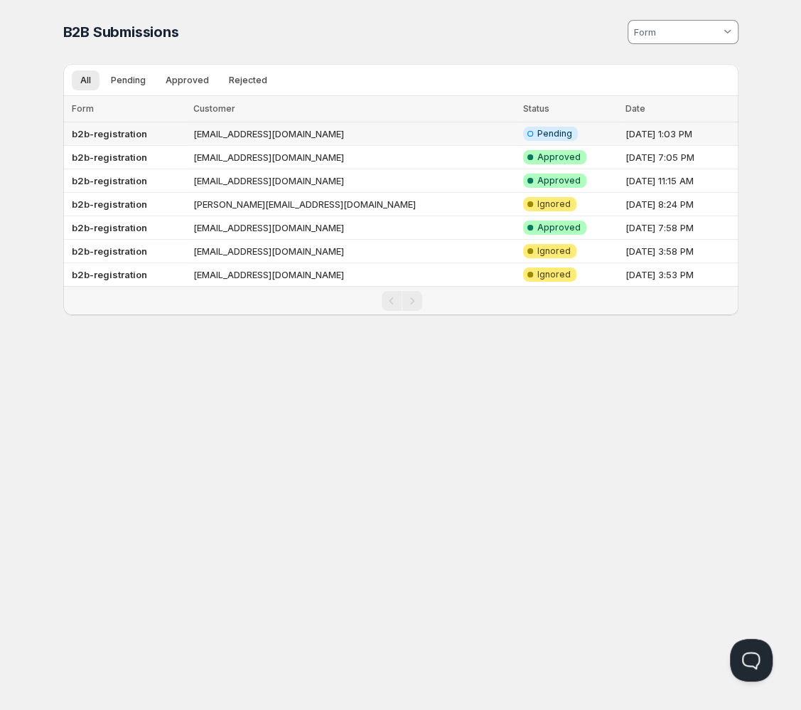
click at [116, 139] on b "b2b-registration" at bounding box center [109, 133] width 75 height 11
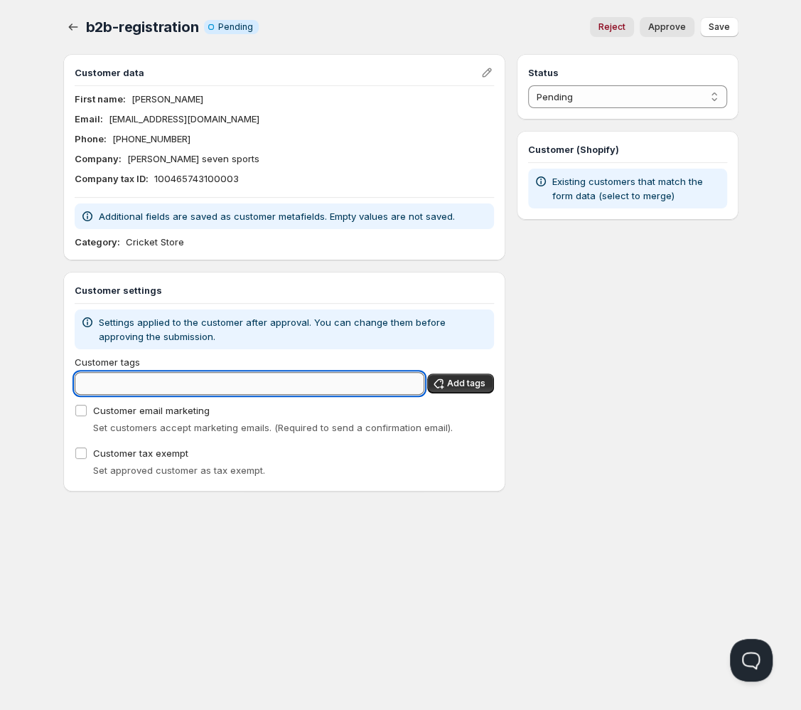
click at [299, 393] on input "Customer tags" at bounding box center [250, 383] width 351 height 23
type input "diam"
click at [66, 25] on icon "button" at bounding box center [73, 27] width 14 height 14
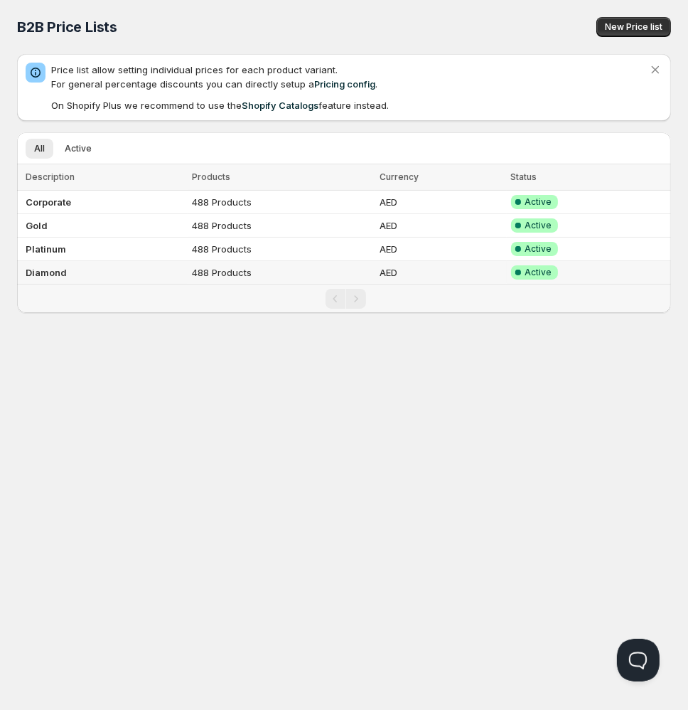
click at [58, 268] on b "Diamond" at bounding box center [46, 272] width 41 height 11
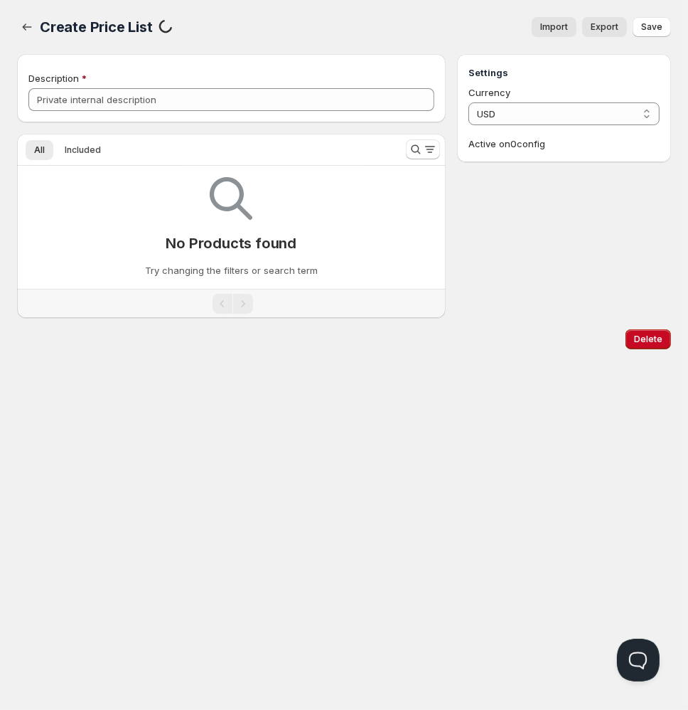
type input "Diamond"
select select "AED"
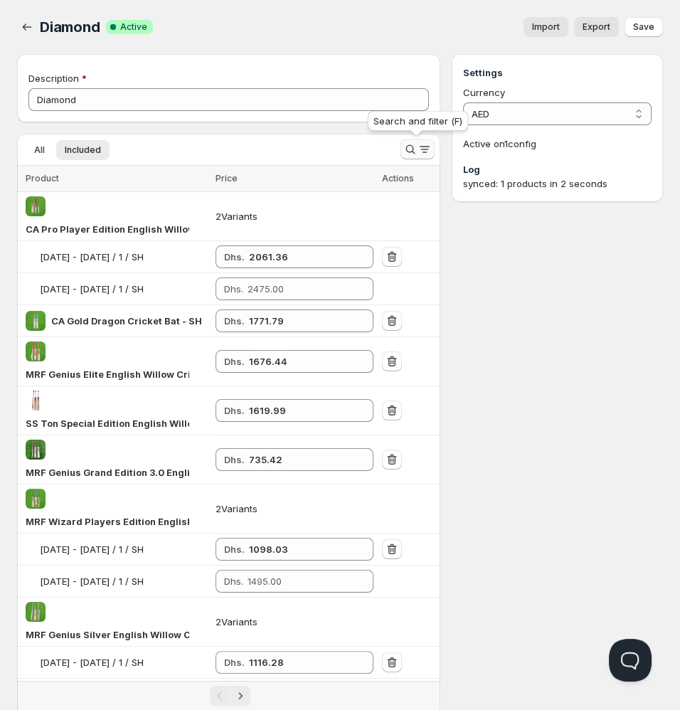
click at [408, 152] on icon "Search and filter results" at bounding box center [410, 149] width 14 height 14
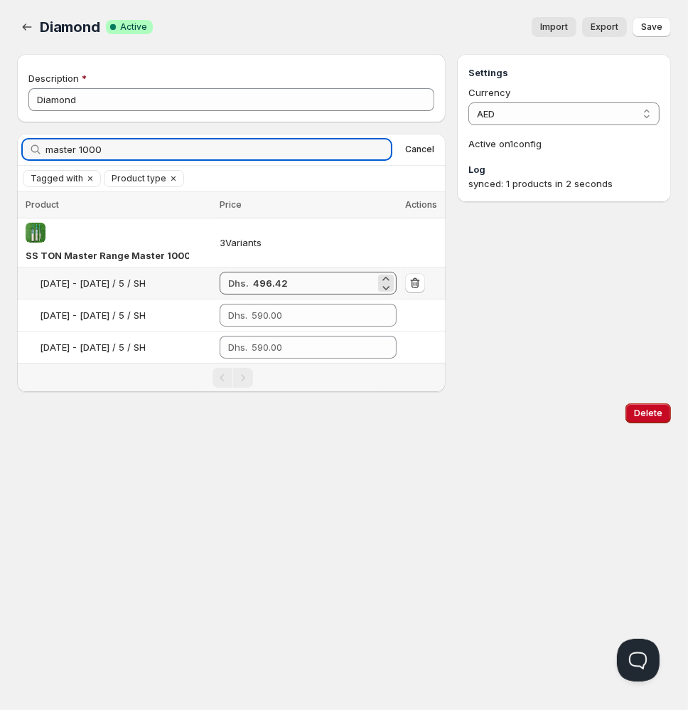
type input "master 1000"
click at [274, 288] on input "496.42" at bounding box center [314, 283] width 122 height 23
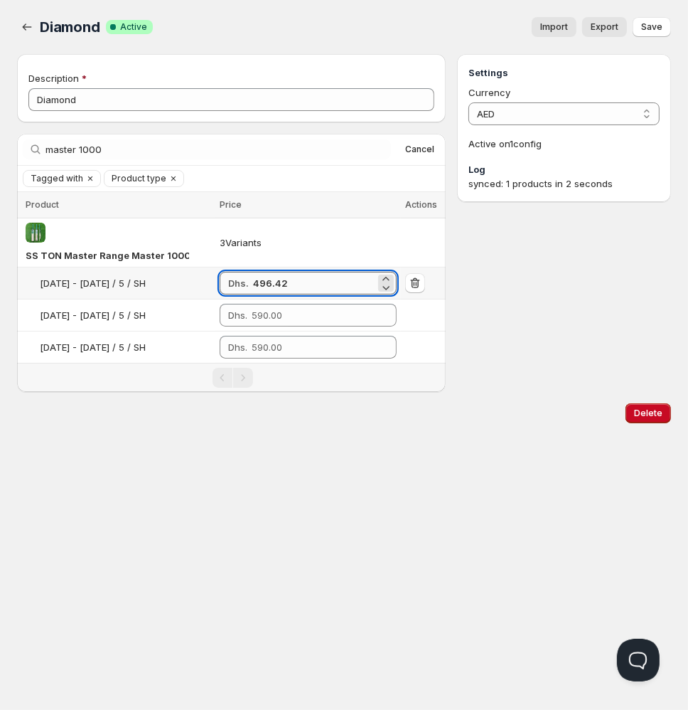
click at [274, 288] on input "496.42" at bounding box center [314, 283] width 122 height 23
click at [280, 309] on input "number" at bounding box center [314, 315] width 124 height 23
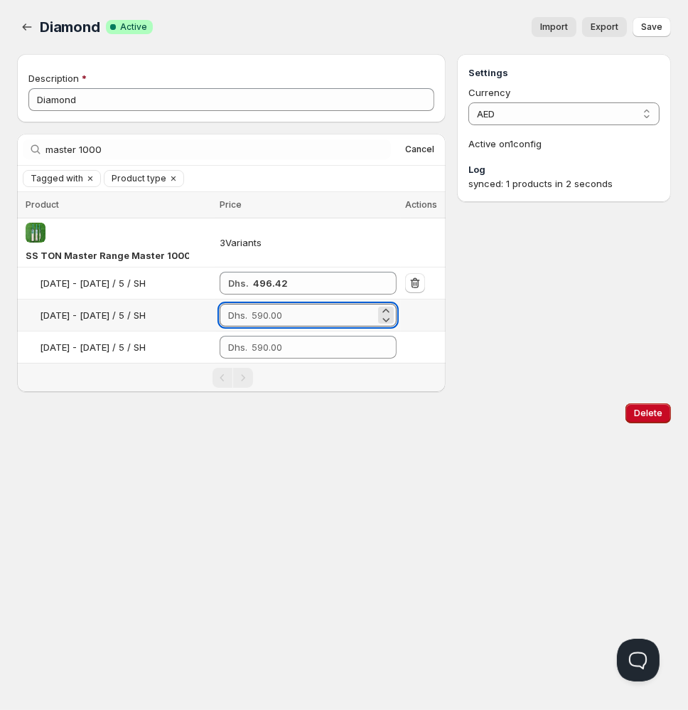
paste input "496.42"
type input "496.42"
click at [279, 340] on input "number" at bounding box center [314, 347] width 124 height 23
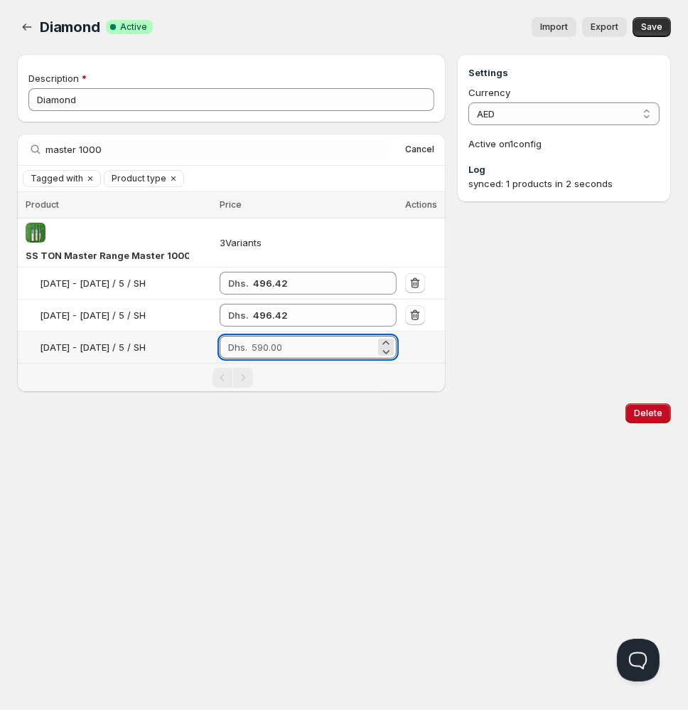
click at [279, 340] on input "number" at bounding box center [314, 347] width 124 height 23
paste input "496.42"
type input "496.42"
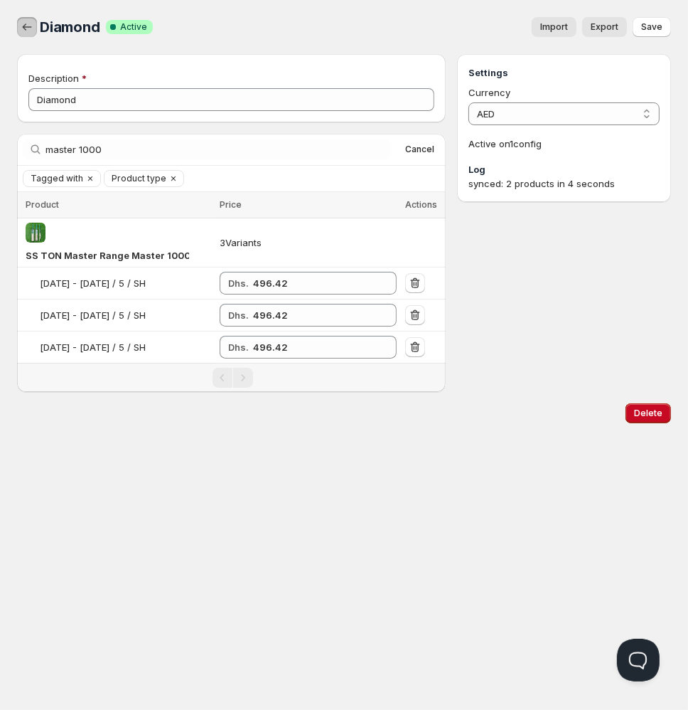
click at [33, 25] on icon "button" at bounding box center [27, 27] width 14 height 14
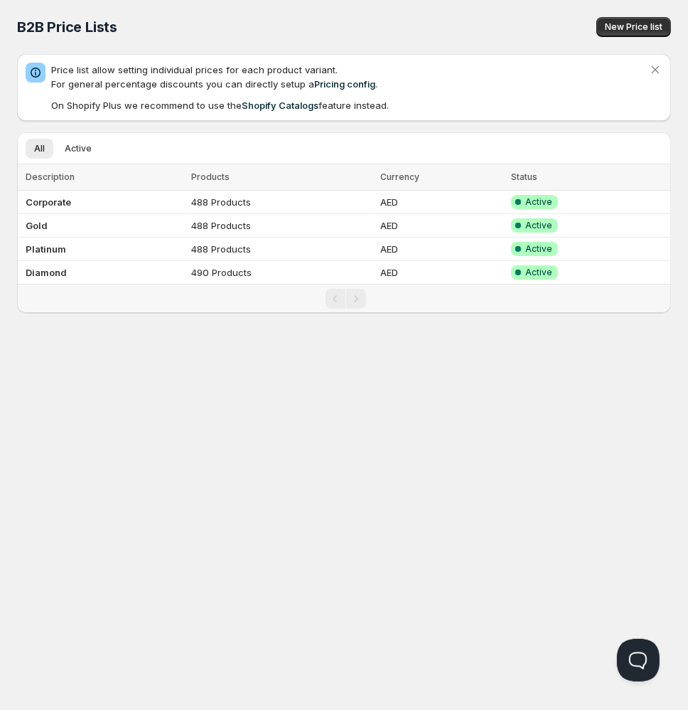
click at [498, 401] on div "Home Pricing Price lists Forms Submissions Settings Features Plans B2B Price Li…" at bounding box center [344, 355] width 688 height 710
click at [106, 270] on td "Diamond" at bounding box center [102, 272] width 170 height 23
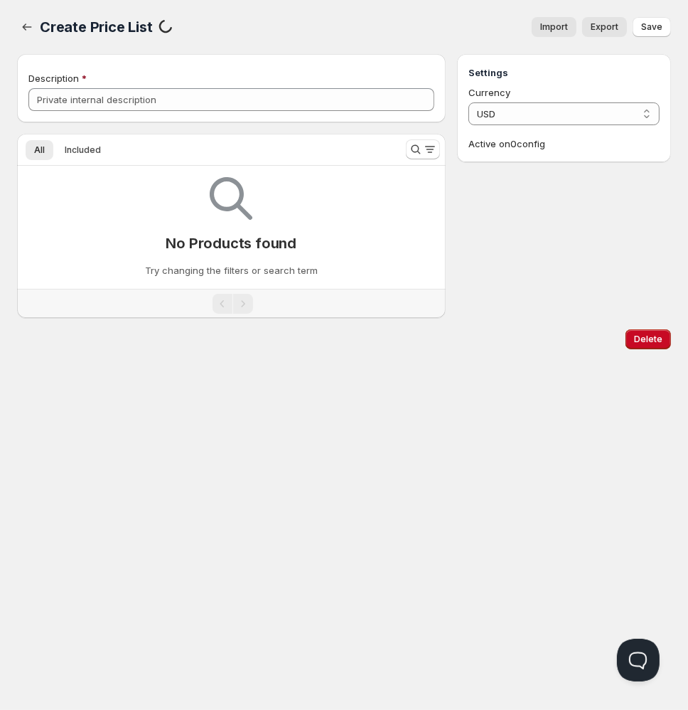
type input "Diamond"
select select "AED"
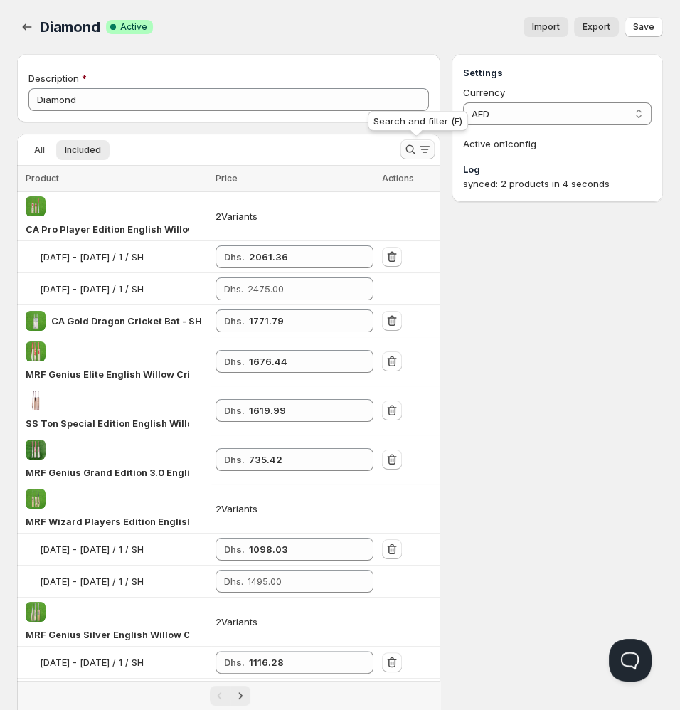
click at [412, 150] on icon "Search and filter results" at bounding box center [410, 149] width 14 height 14
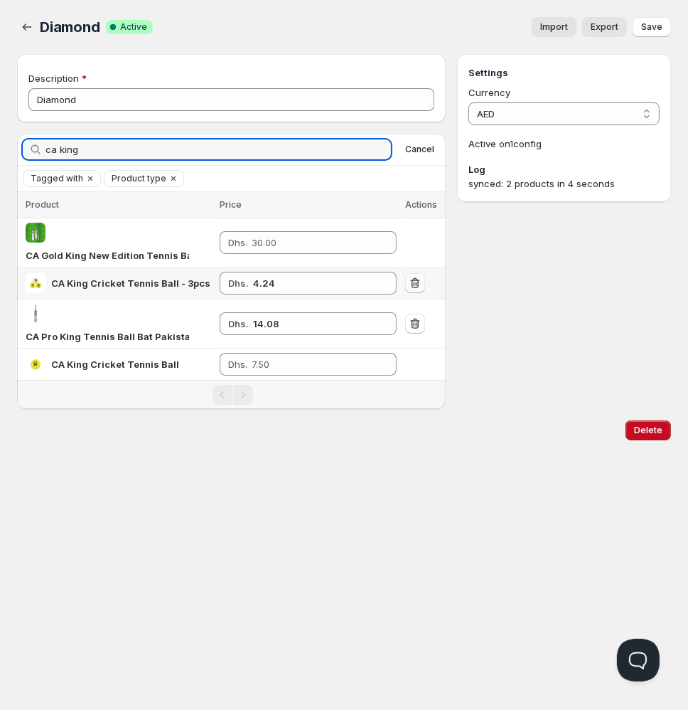
type input "ca king"
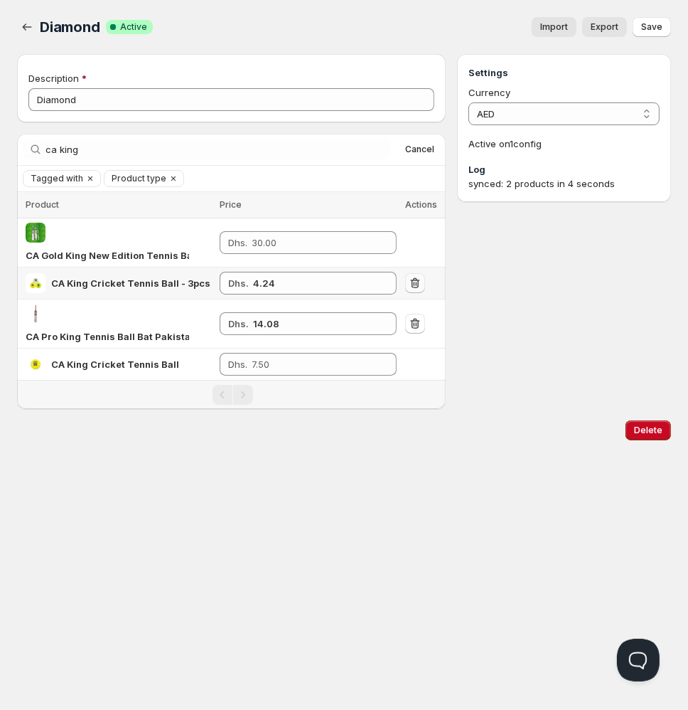
click at [414, 281] on icon "button" at bounding box center [414, 282] width 9 height 11
click at [274, 367] on input "number" at bounding box center [314, 364] width 124 height 23
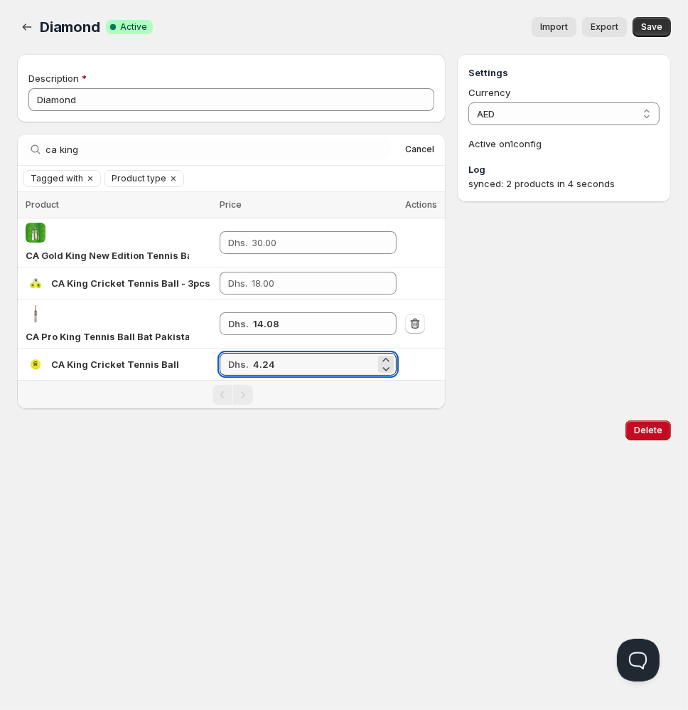
type input "4.24"
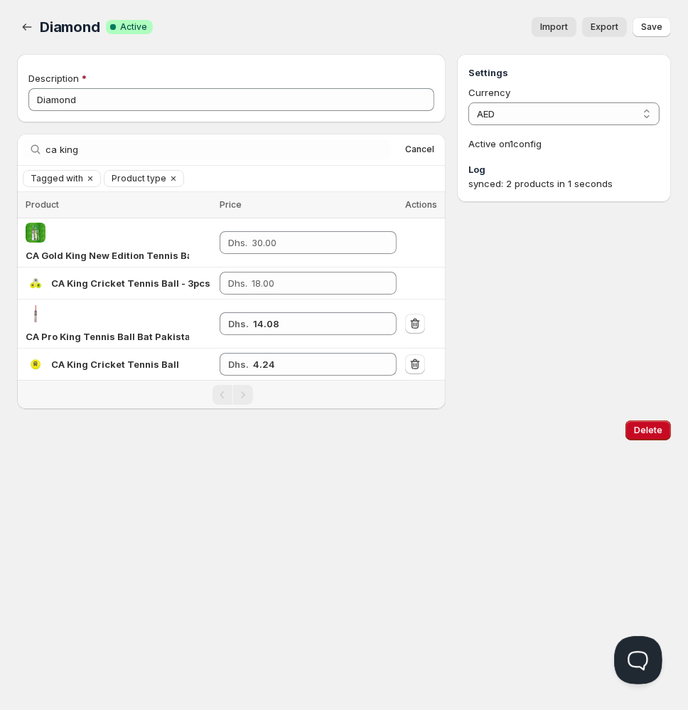
click at [629, 661] on button "Open Beacon popover" at bounding box center [635, 657] width 43 height 43
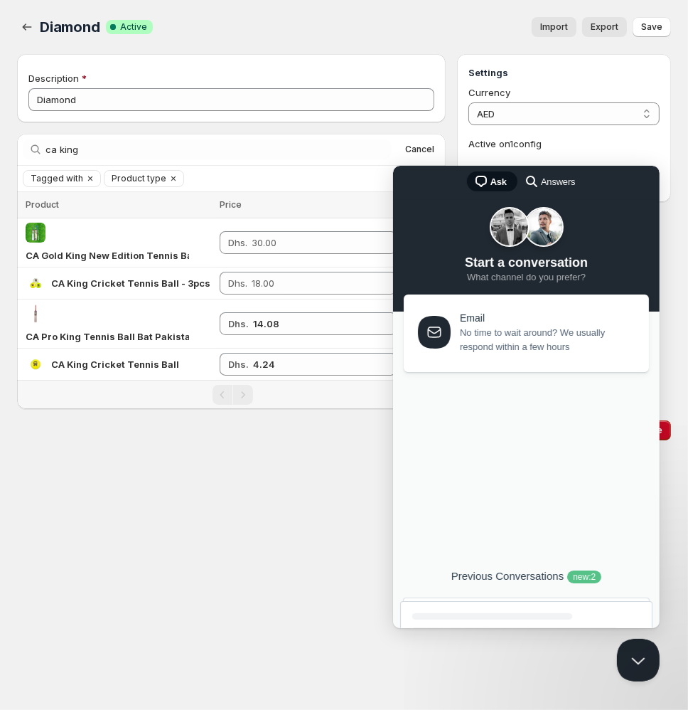
click at [527, 320] on div "Email" at bounding box center [545, 317] width 173 height 12
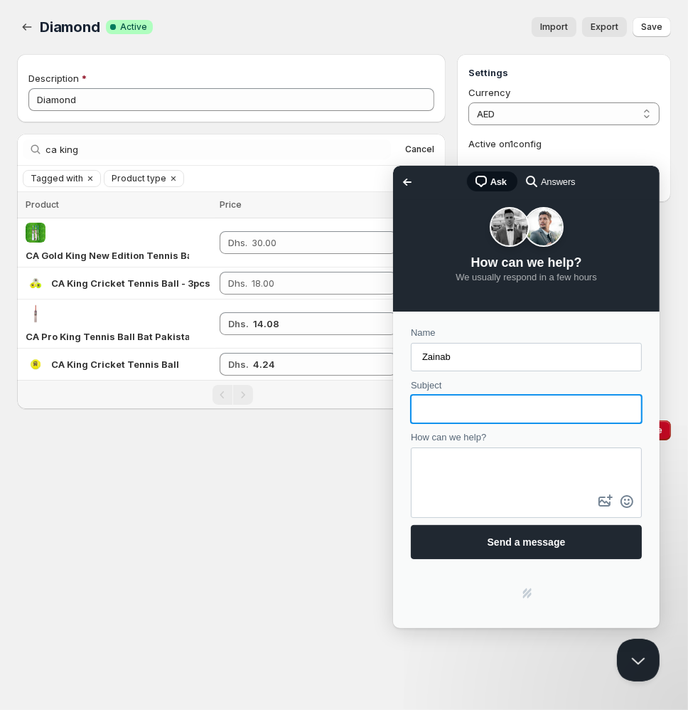
click at [460, 418] on input "Subject" at bounding box center [526, 408] width 208 height 26
type input "variant pricing"
click at [457, 474] on textarea "How can we help?" at bounding box center [526, 469] width 228 height 43
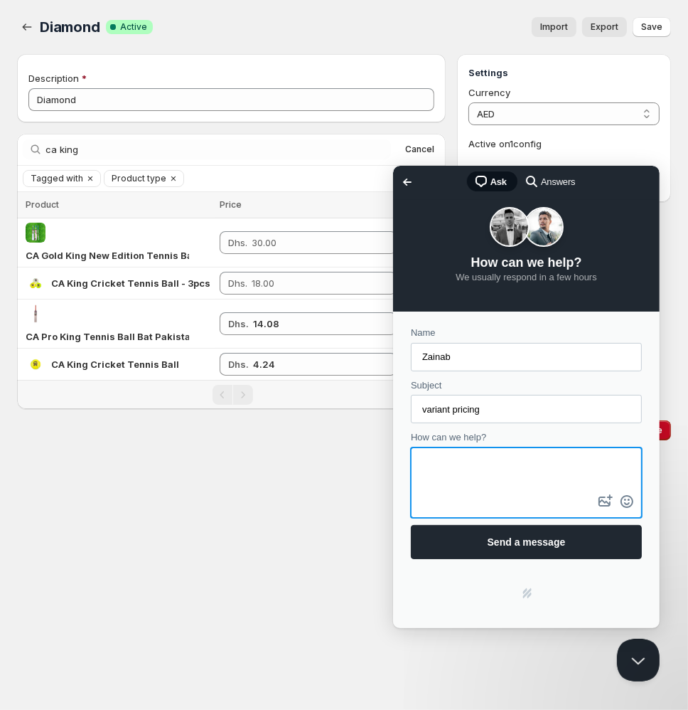
type textarea "g"
click at [428, 482] on textarea "hello. i noticed an issue. the variant prices are" at bounding box center [526, 469] width 228 height 43
type textarea "hello. i noticed an issue. the variant prices do not update"
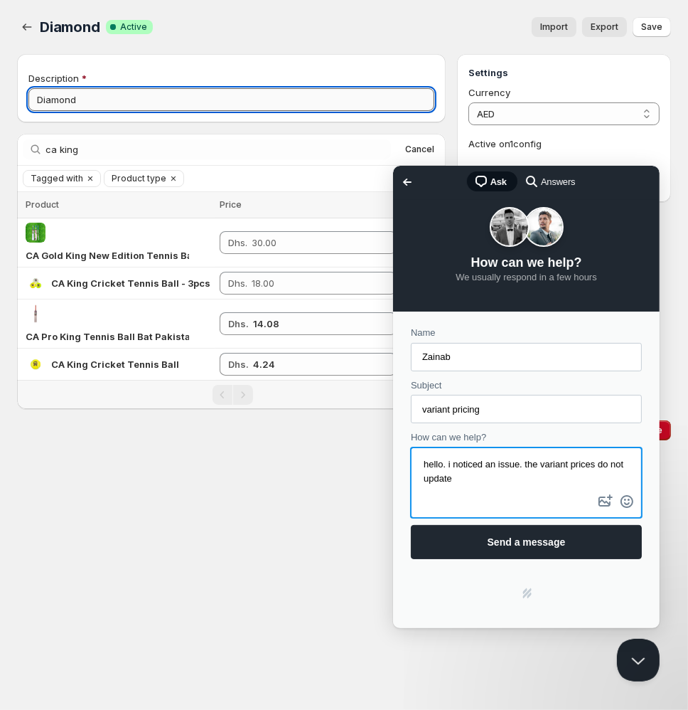
click at [142, 102] on input "Diamond" at bounding box center [231, 99] width 406 height 23
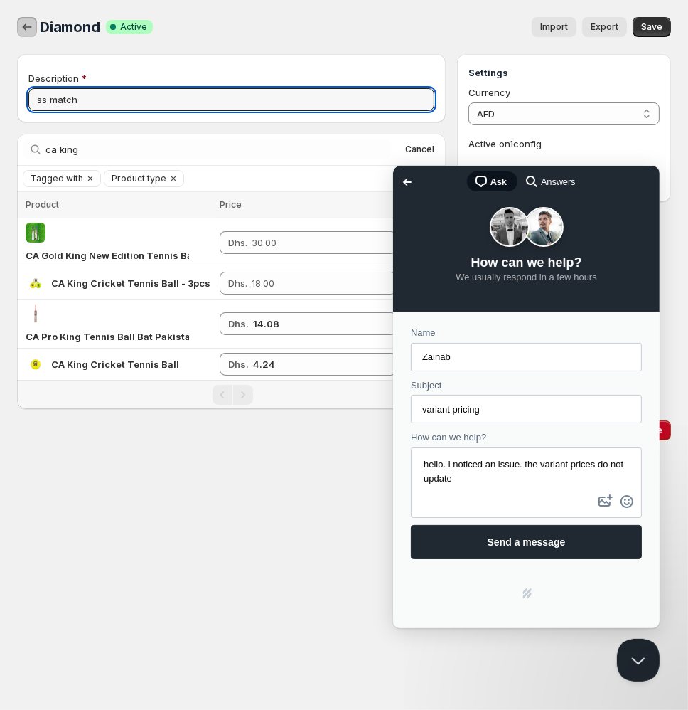
click at [22, 33] on icon "button" at bounding box center [27, 27] width 14 height 14
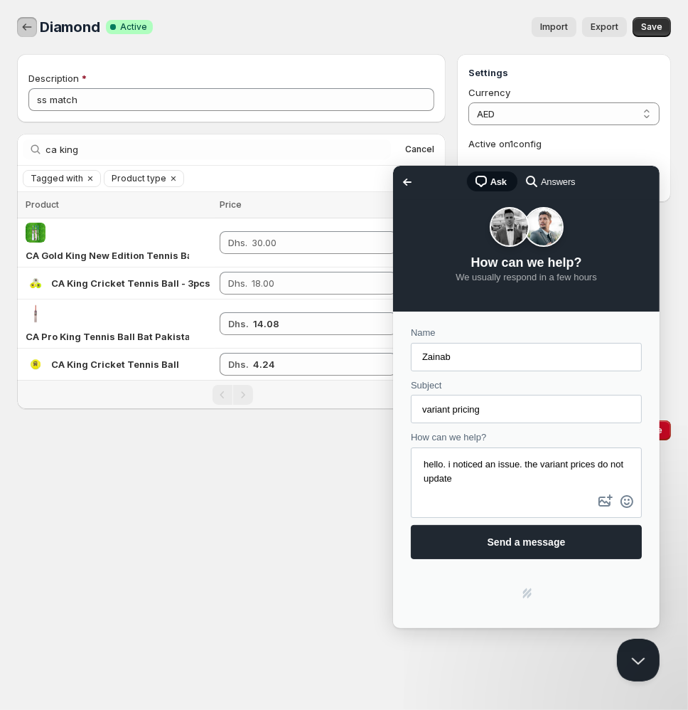
click at [26, 25] on icon "button" at bounding box center [27, 27] width 14 height 14
click at [27, 26] on icon "button" at bounding box center [27, 27] width 14 height 14
click at [408, 185] on span "Go back" at bounding box center [406, 181] width 17 height 17
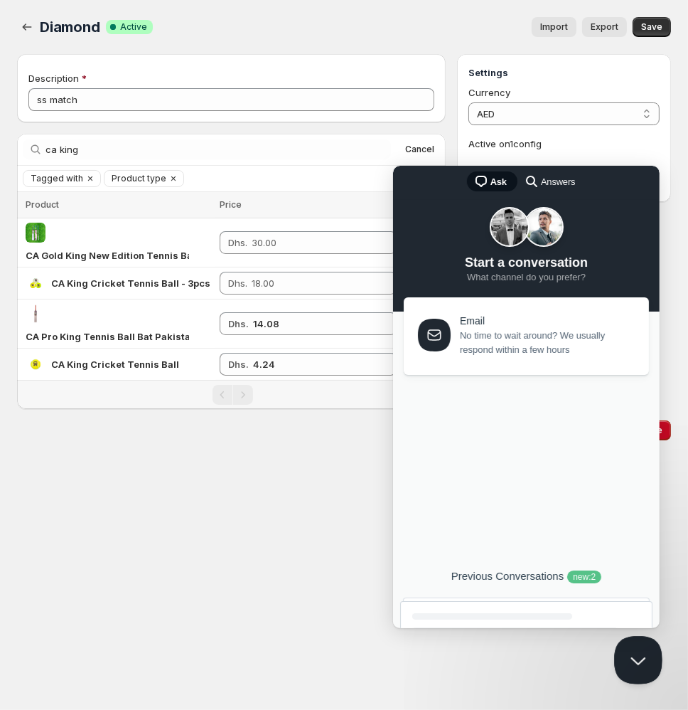
click at [636, 661] on button "Close Beacon popover" at bounding box center [635, 657] width 43 height 43
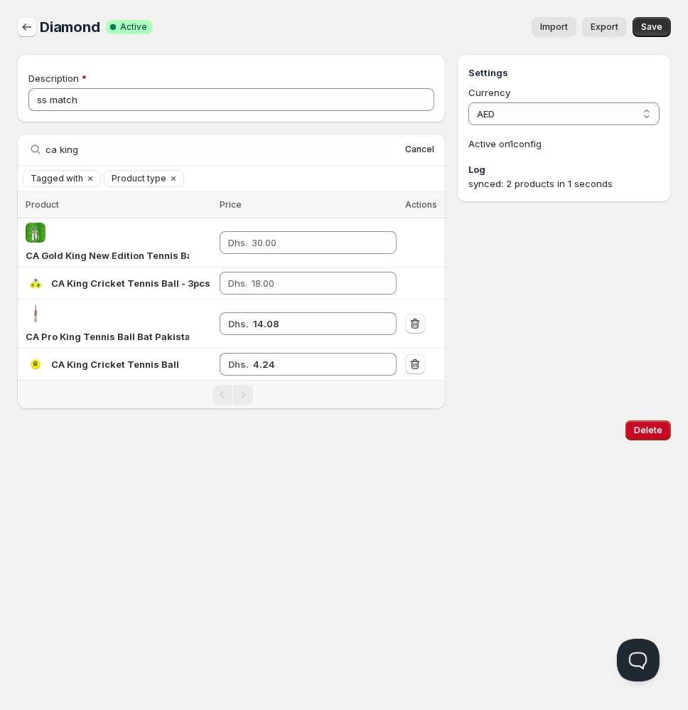
click at [31, 30] on icon "button" at bounding box center [27, 27] width 14 height 14
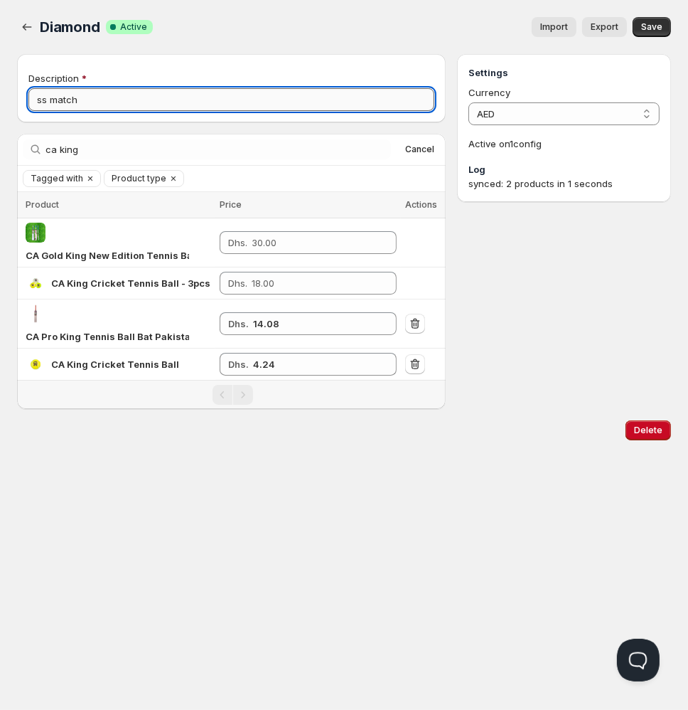
click at [260, 106] on input "ss match" at bounding box center [231, 99] width 406 height 23
type input "Diamond"
click at [660, 25] on span "Save" at bounding box center [651, 26] width 21 height 11
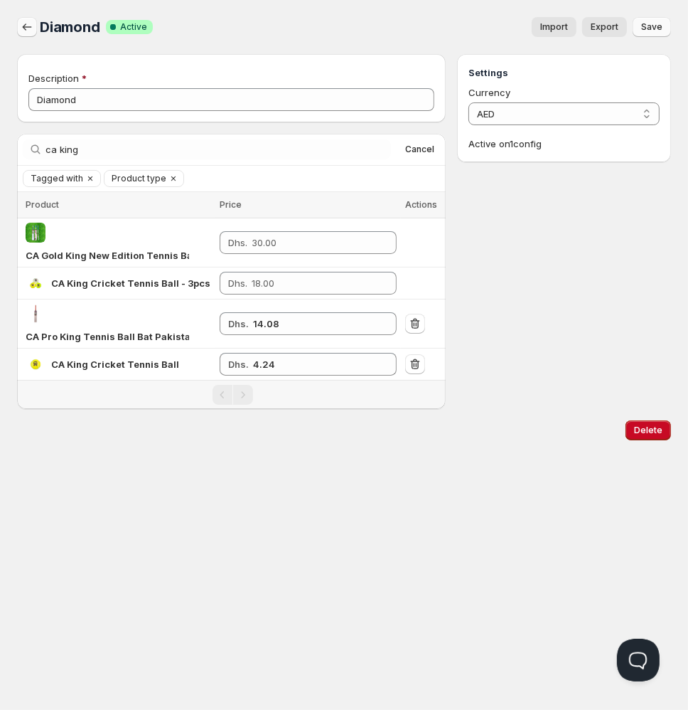
click at [26, 24] on icon "button" at bounding box center [27, 27] width 14 height 14
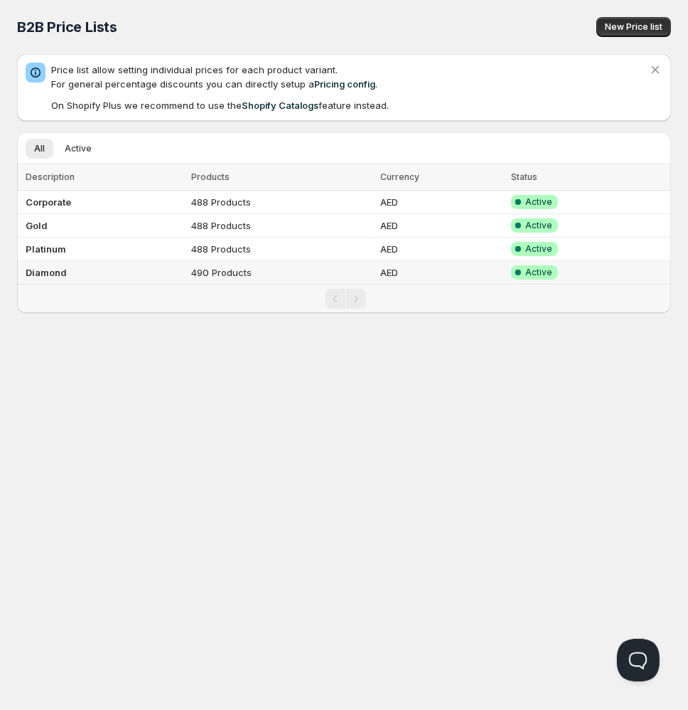
click at [66, 279] on td "Diamond" at bounding box center [102, 272] width 170 height 23
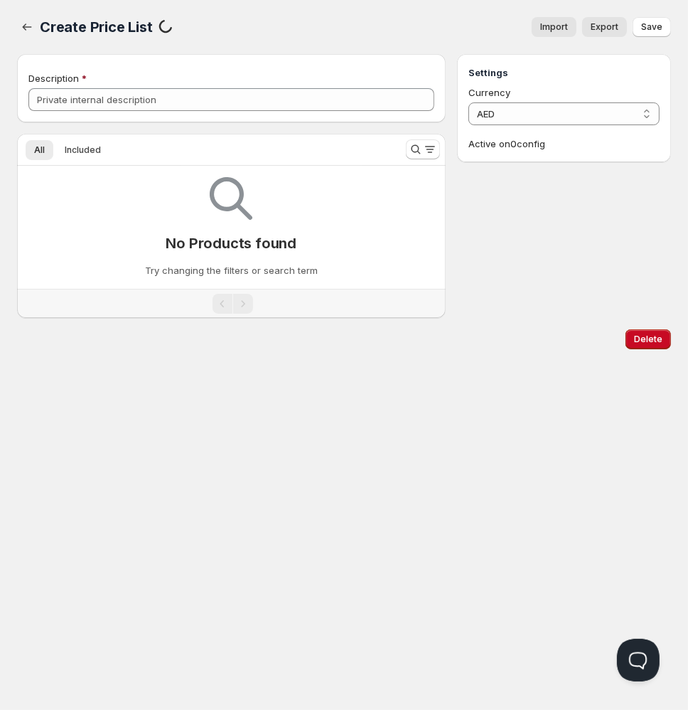
type input "Diamond"
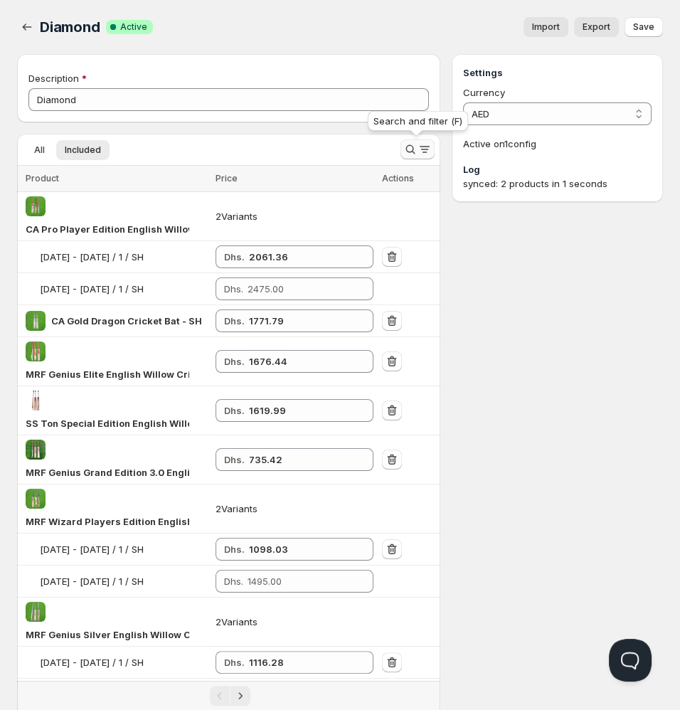
click at [411, 151] on icon "Search and filter results" at bounding box center [409, 149] width 9 height 9
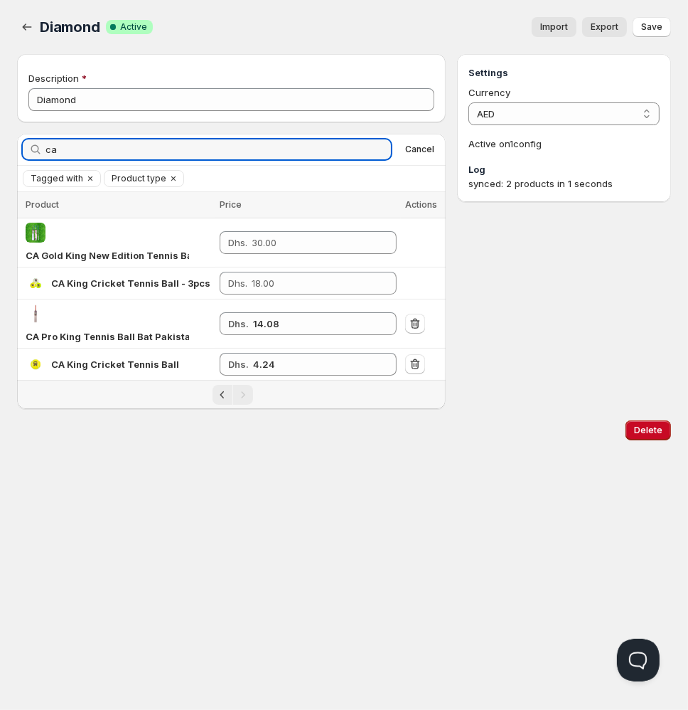
type input "c"
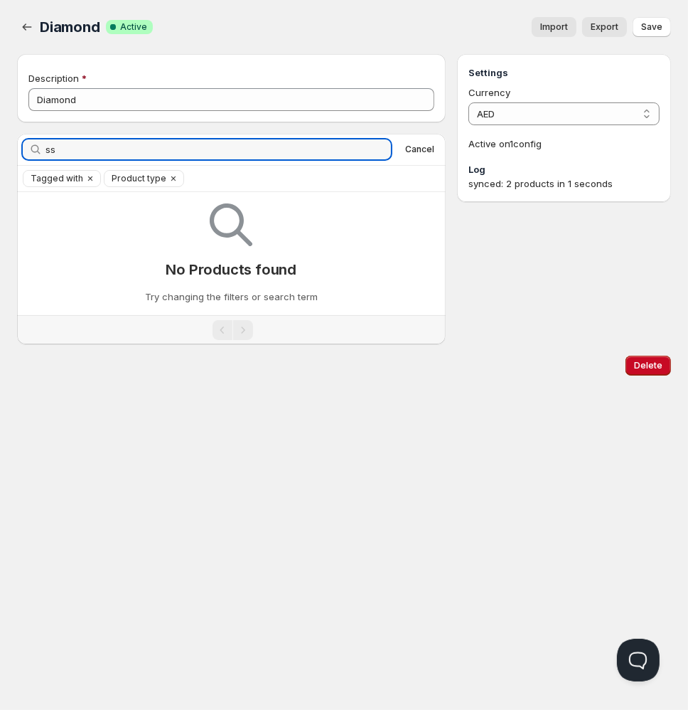
type input "s"
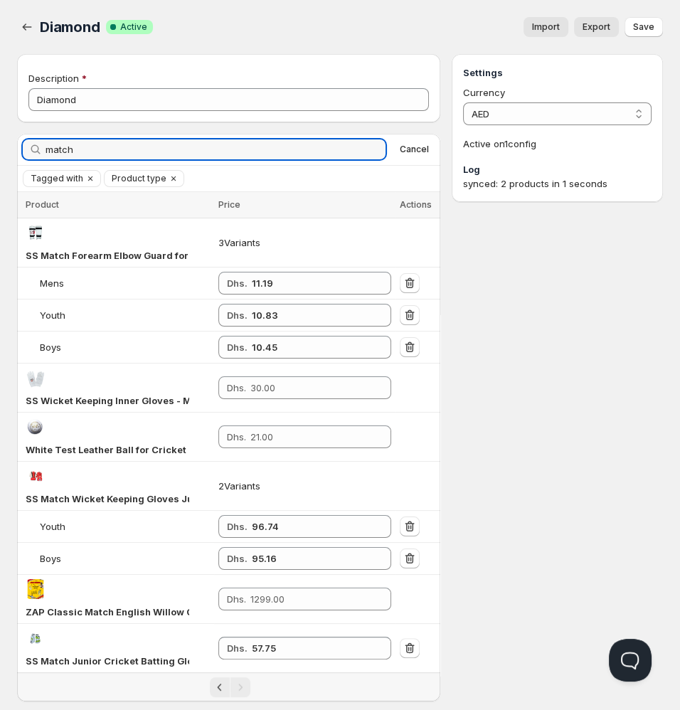
type input "match"
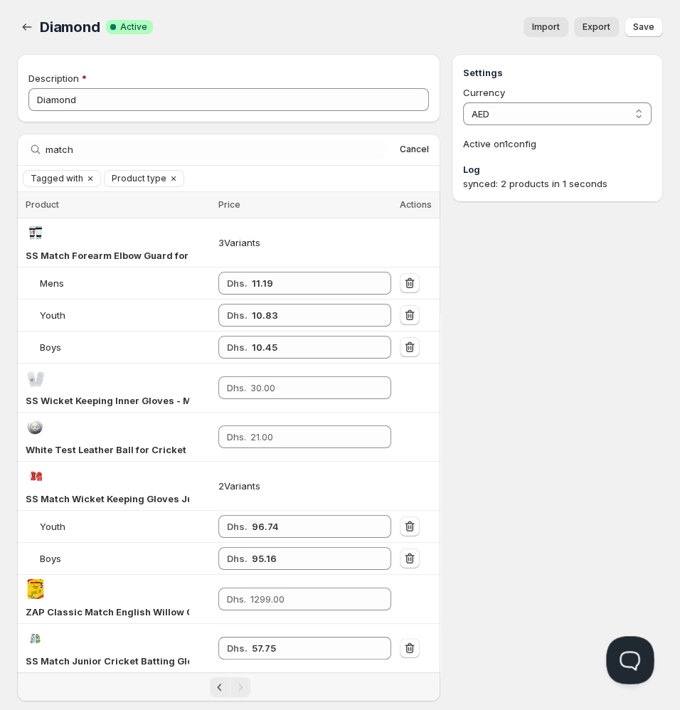
click at [629, 665] on button "Open Beacon popover" at bounding box center [627, 657] width 43 height 43
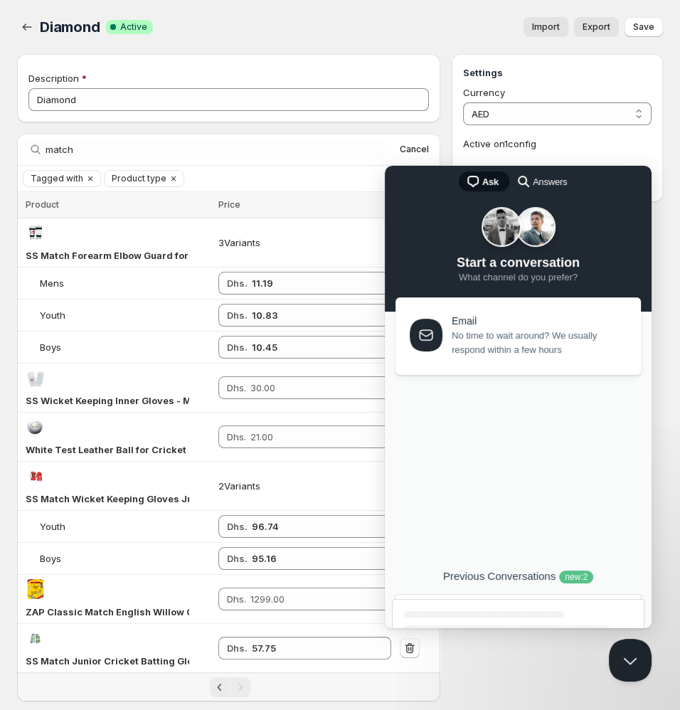
click at [507, 612] on div at bounding box center [484, 614] width 160 height 6
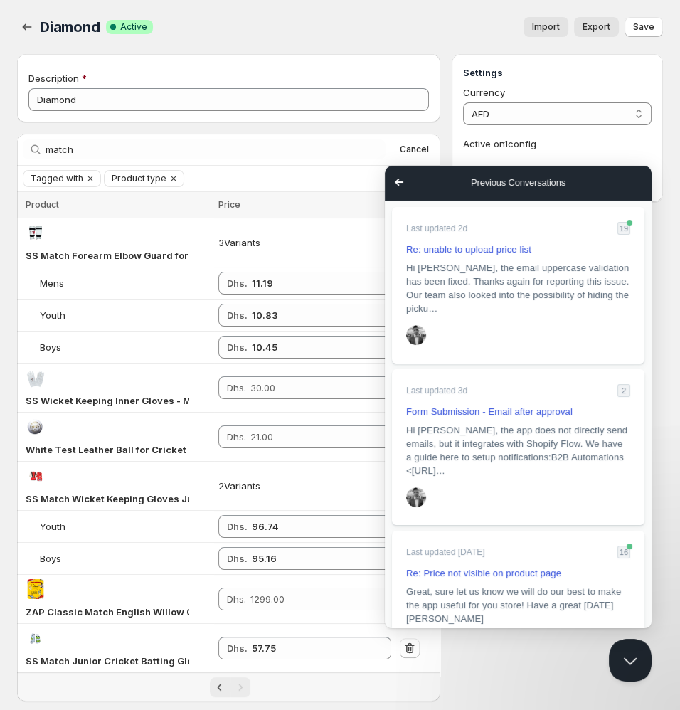
click at [399, 186] on span "Go back" at bounding box center [398, 182] width 17 height 17
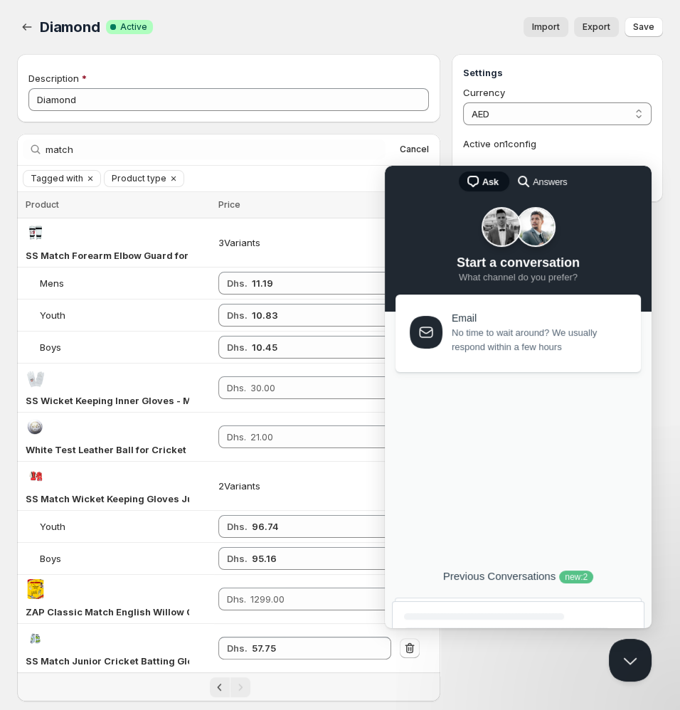
click at [483, 331] on span "No time to wait around? We usually respond within a few hours" at bounding box center [538, 340] width 173 height 28
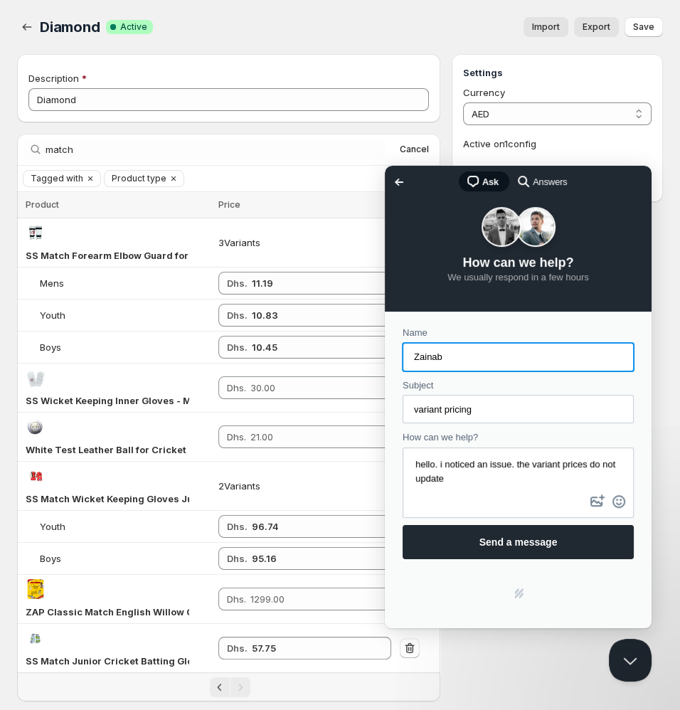
click at [496, 479] on textarea "hello. i noticed an issue. the variant prices do not update" at bounding box center [518, 470] width 228 height 43
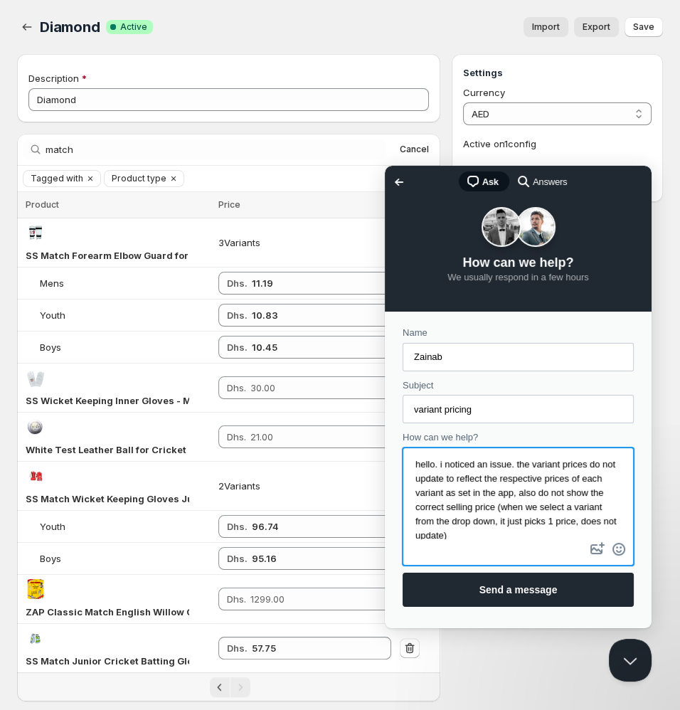
click at [521, 463] on textarea "hello. i noticed an issue. the variant prices do not update to reflect the resp…" at bounding box center [518, 494] width 228 height 90
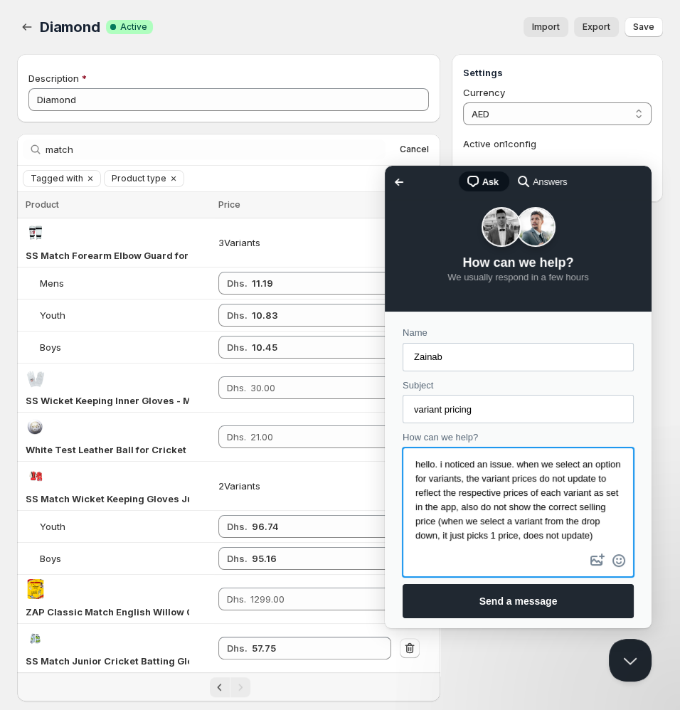
scroll to position [29, 0]
click at [510, 536] on textarea "hello. i noticed an issue. when we select an option for variants, the variant p…" at bounding box center [518, 500] width 228 height 102
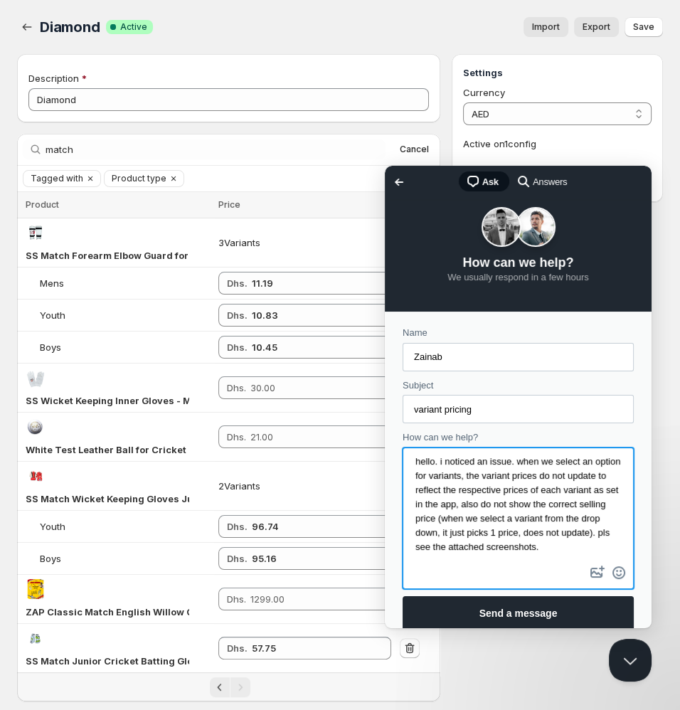
scroll to position [22, 0]
type textarea "hello. i noticed an issue. when we select an option for variants, the variant p…"
click at [587, 574] on button "image-plus" at bounding box center [597, 572] width 21 height 23
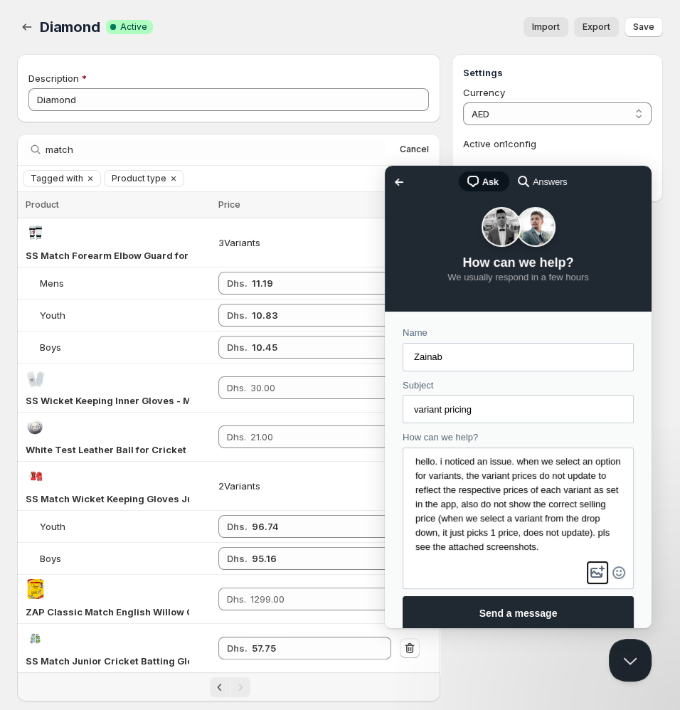
type input "C:\fakepath\Screenshot [DATE] 5.08.05 PM.png"
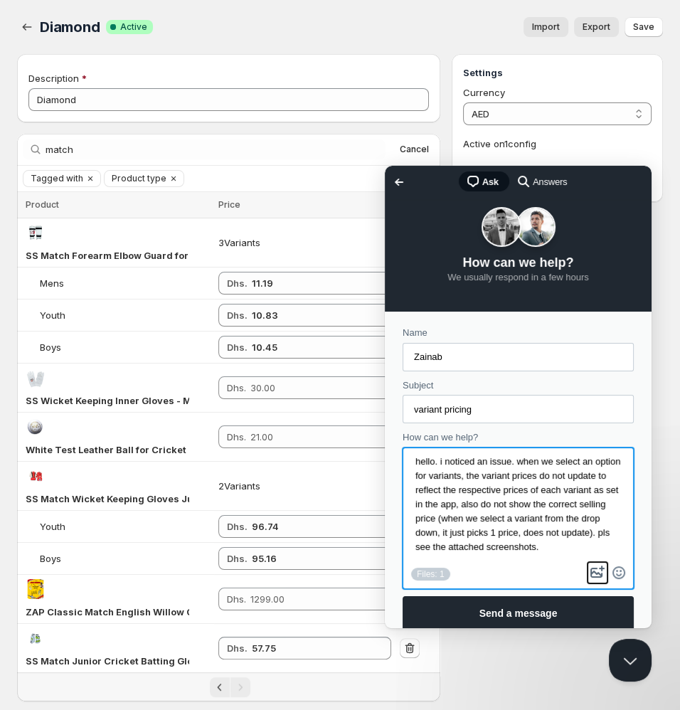
click at [587, 572] on button "image-plus" at bounding box center [597, 572] width 21 height 23
type input "C:\fakepath\Screenshot [DATE] 5.07.58 PM.png"
click at [587, 570] on button "image-plus" at bounding box center [597, 572] width 21 height 23
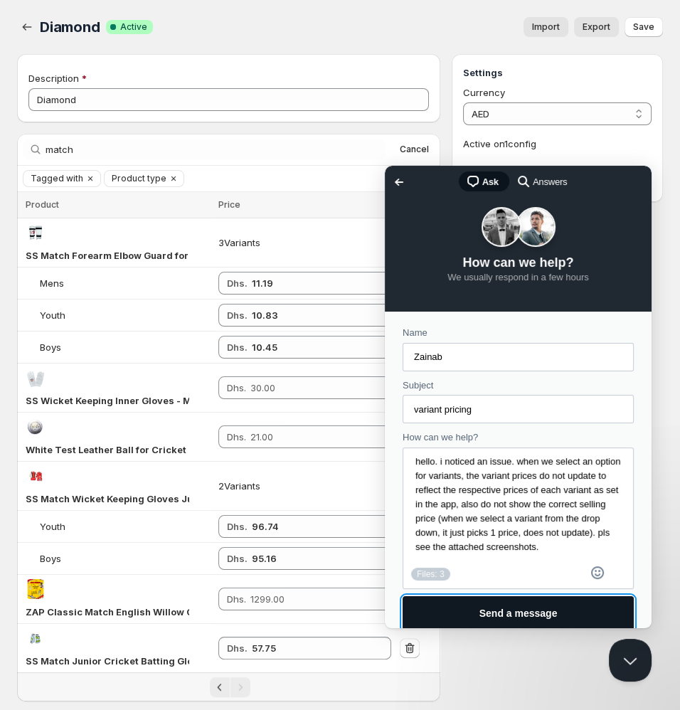
click at [535, 612] on span "Send a message" at bounding box center [518, 612] width 78 height 11
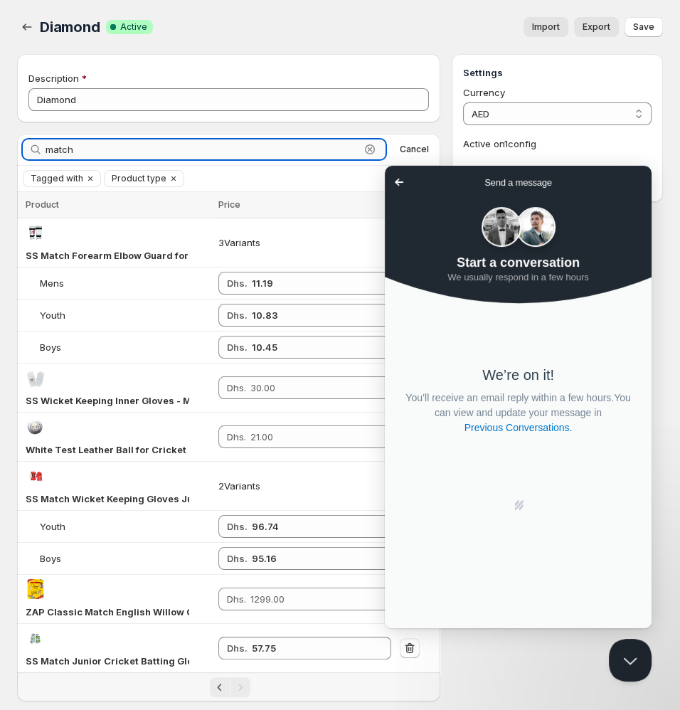
click at [206, 151] on input "match" at bounding box center [203, 149] width 314 height 20
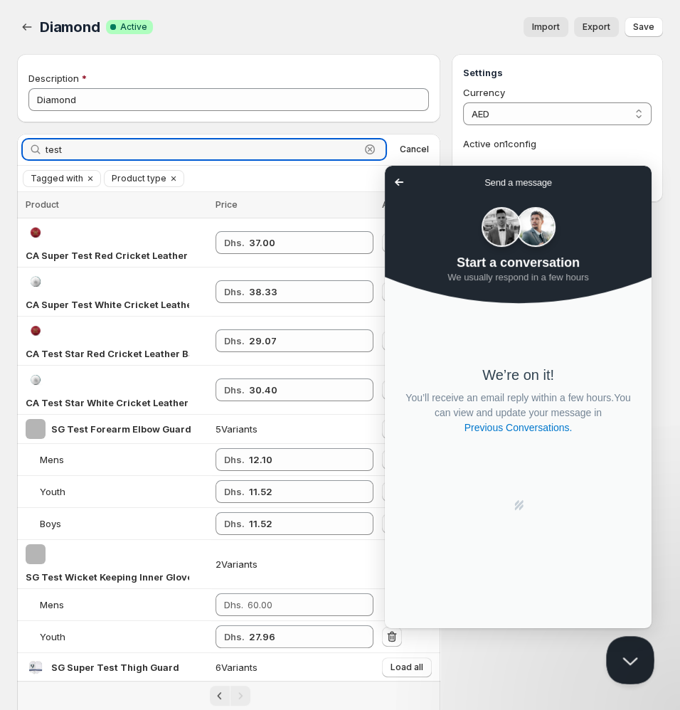
type input "test"
click at [610, 650] on button "Close Beacon popover" at bounding box center [627, 657] width 43 height 43
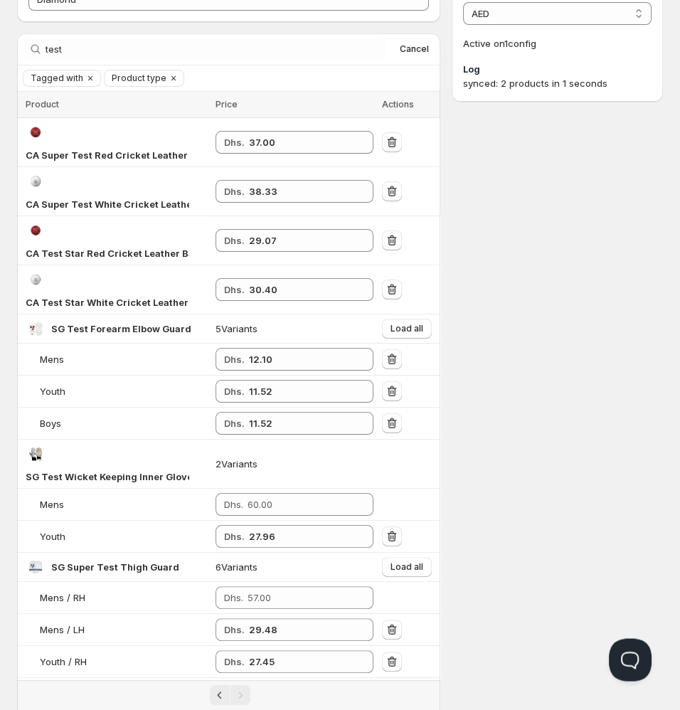
scroll to position [119, 0]
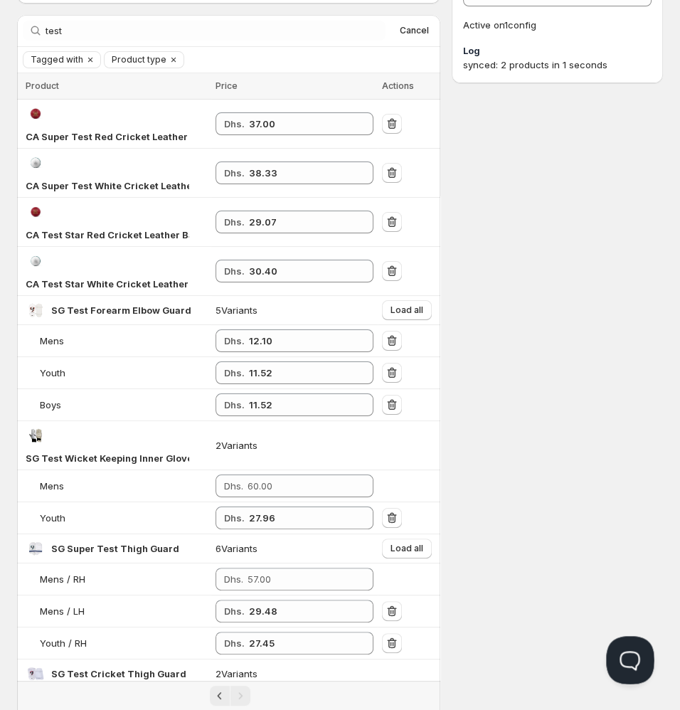
click at [627, 657] on button "Open Beacon popover" at bounding box center [627, 657] width 43 height 43
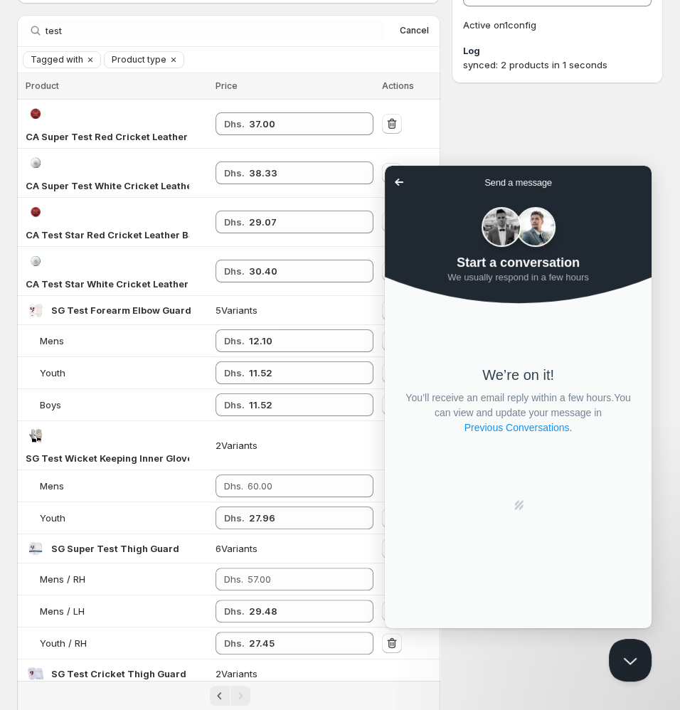
click at [517, 431] on link "Previous Conversations ." at bounding box center [518, 427] width 111 height 15
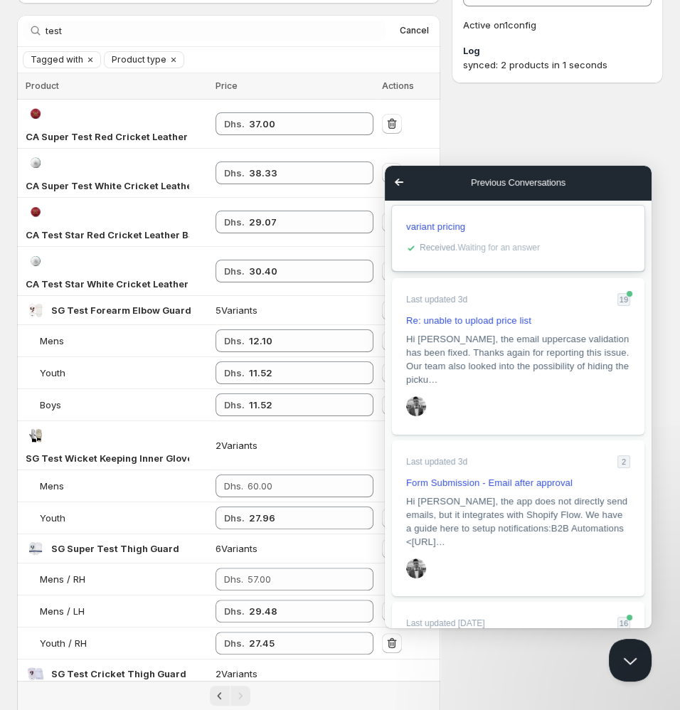
click at [489, 247] on span "Received . Waiting for an answer" at bounding box center [480, 248] width 120 height 10
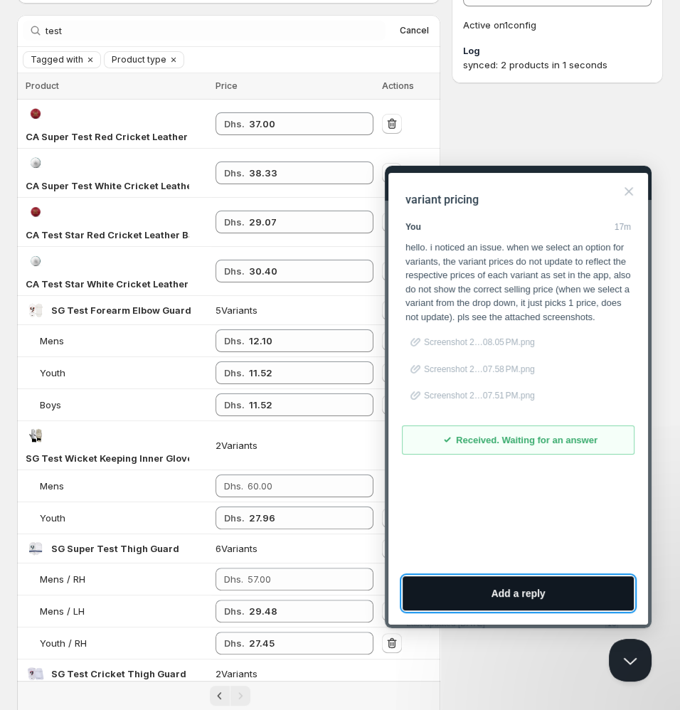
click at [555, 594] on button "Add a reply" at bounding box center [518, 593] width 231 height 34
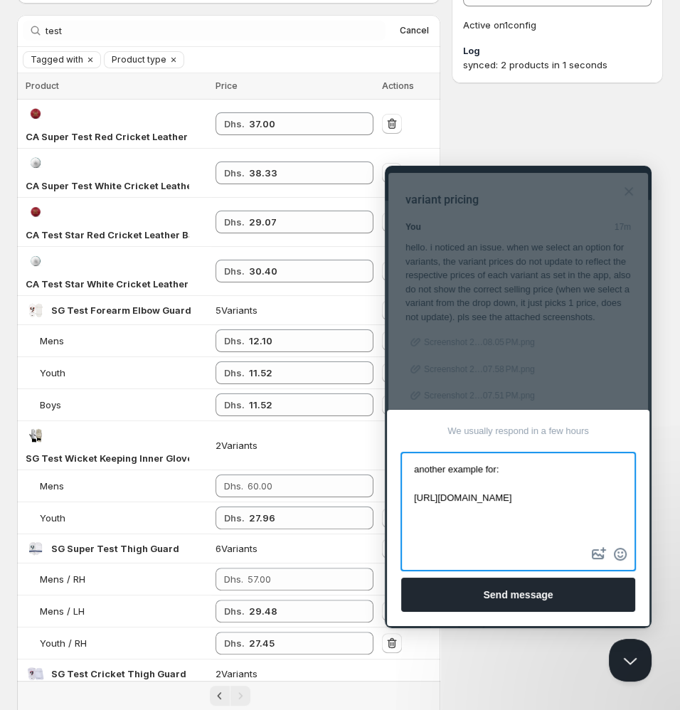
scroll to position [18, 0]
type textarea "another example for: [URL][DOMAIN_NAME] pls see screenshots"
click at [601, 549] on button "image-plus" at bounding box center [598, 554] width 21 height 23
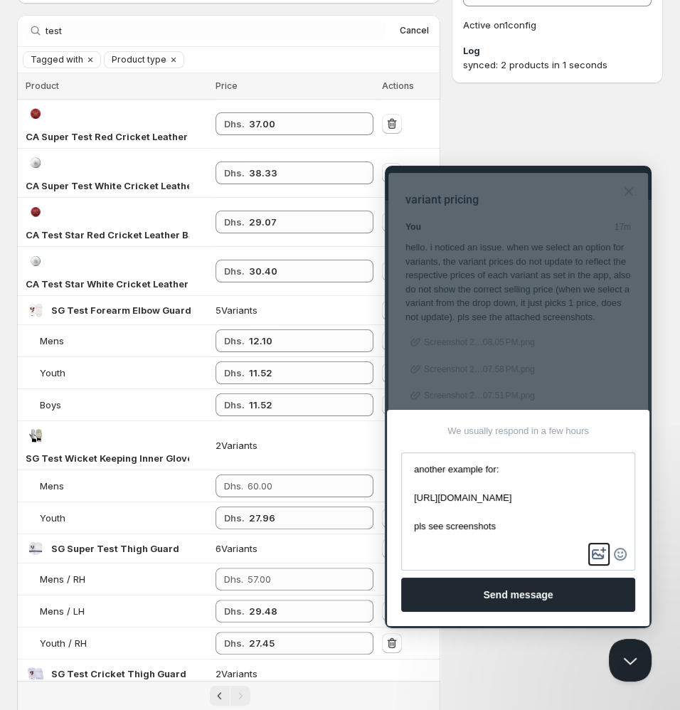
type input "C:\fakepath\Screenshot [DATE] 5.27.12 PM.png"
click at [598, 558] on button "image-plus" at bounding box center [598, 554] width 21 height 23
type input "C:\fakepath\Screenshot [DATE] 5.27.05 PM.png"
click at [432, 558] on div "Files: 2" at bounding box center [429, 555] width 39 height 13
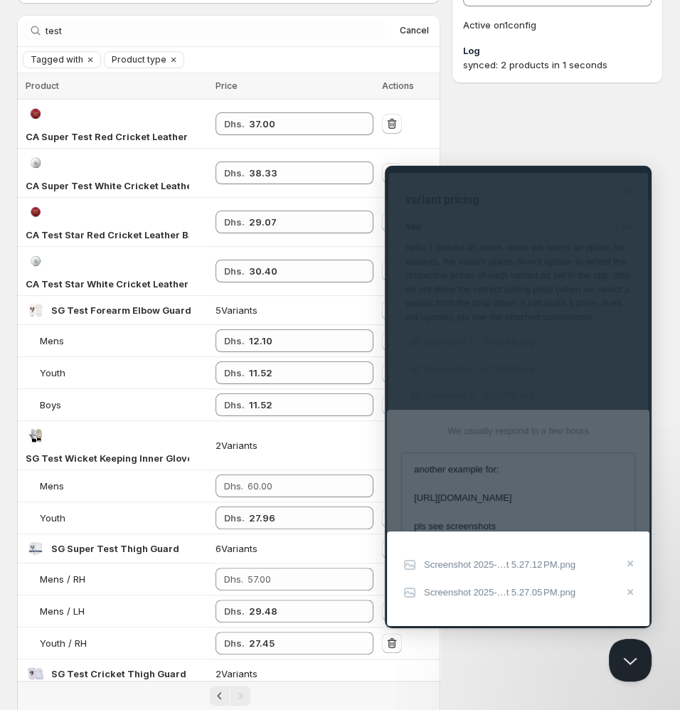
click at [551, 489] on div at bounding box center [518, 397] width 267 height 462
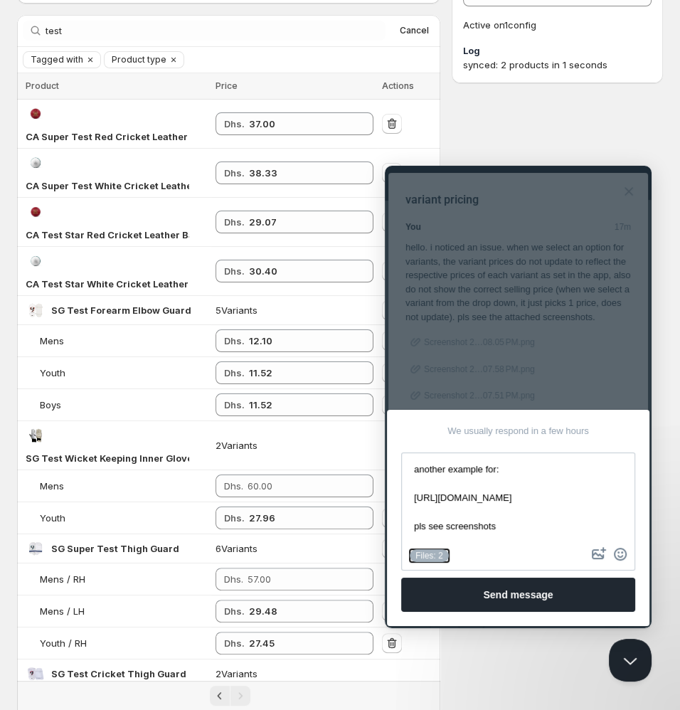
click at [439, 556] on div "Files: 2" at bounding box center [429, 555] width 39 height 13
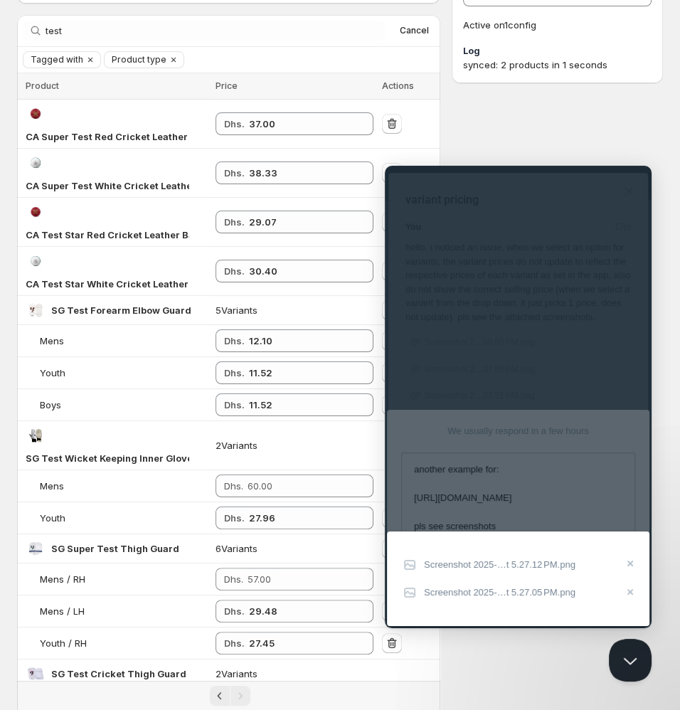
click at [552, 494] on div at bounding box center [518, 397] width 267 height 462
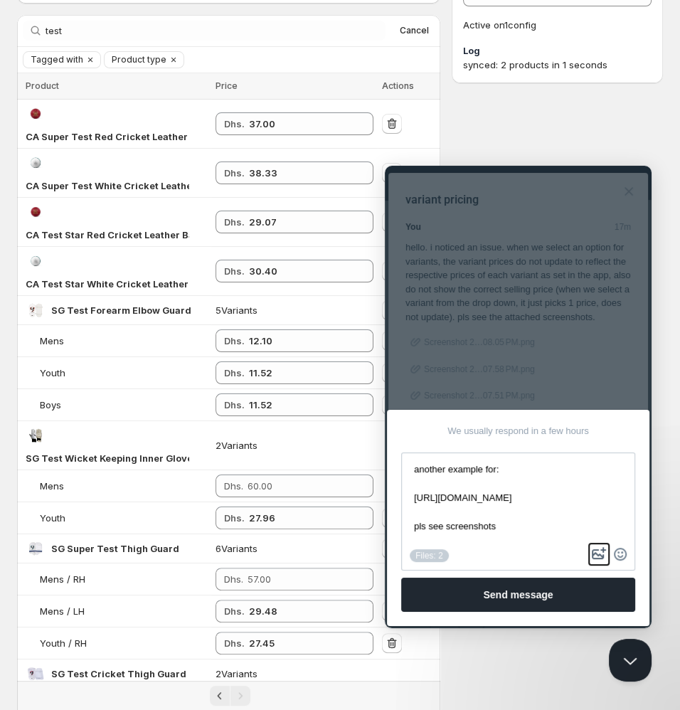
click at [594, 554] on button "image-plus" at bounding box center [598, 554] width 21 height 23
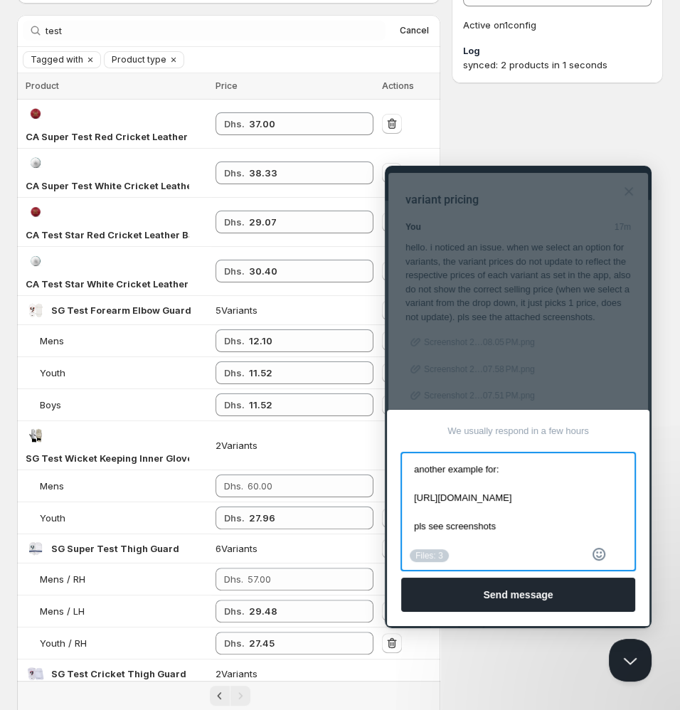
scroll to position [26, 0]
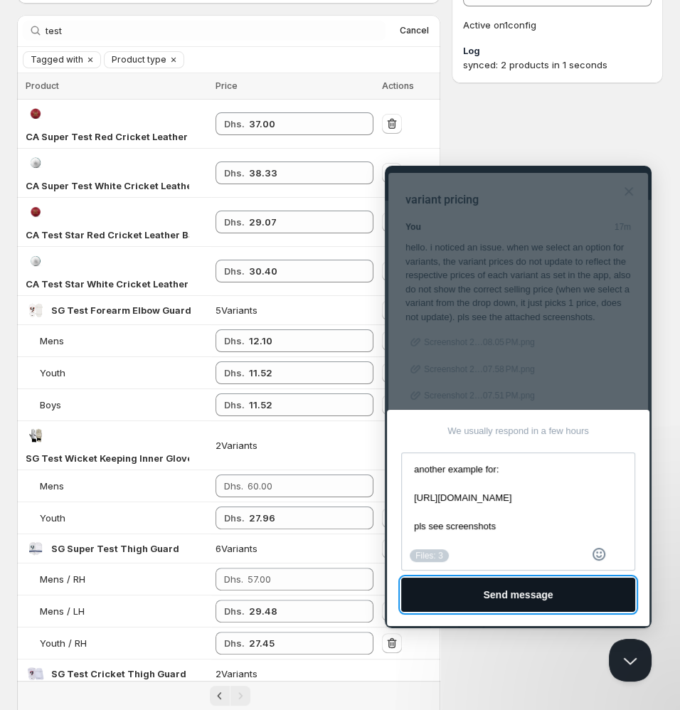
click at [503, 601] on button "Send message" at bounding box center [518, 594] width 234 height 34
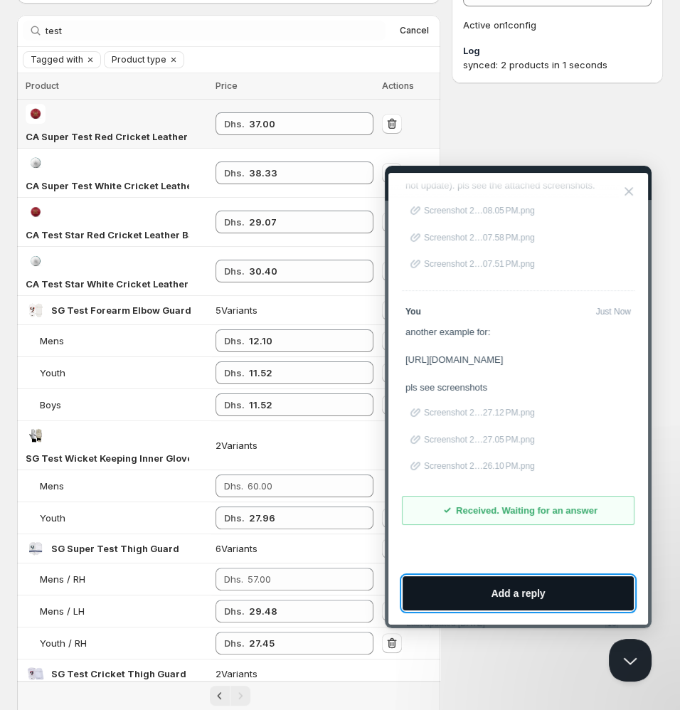
scroll to position [0, 0]
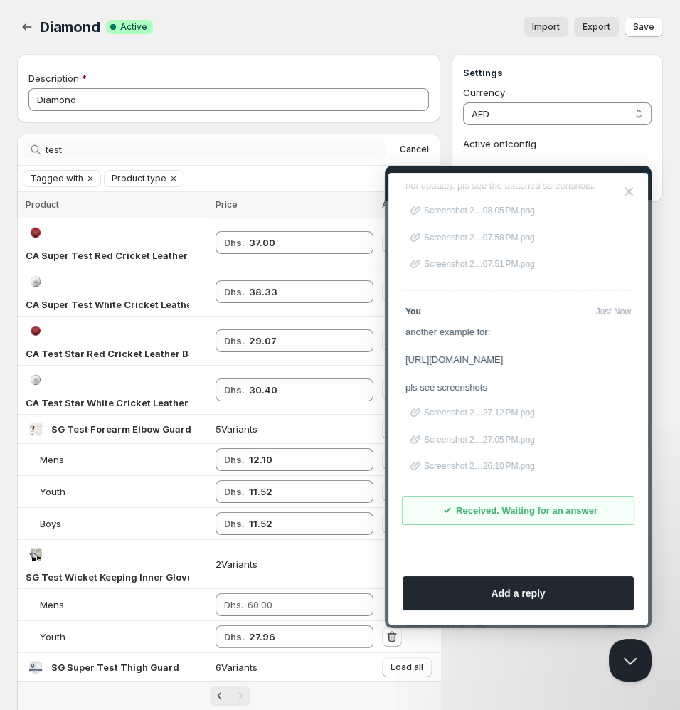
click at [314, 151] on input "test" at bounding box center [216, 149] width 340 height 20
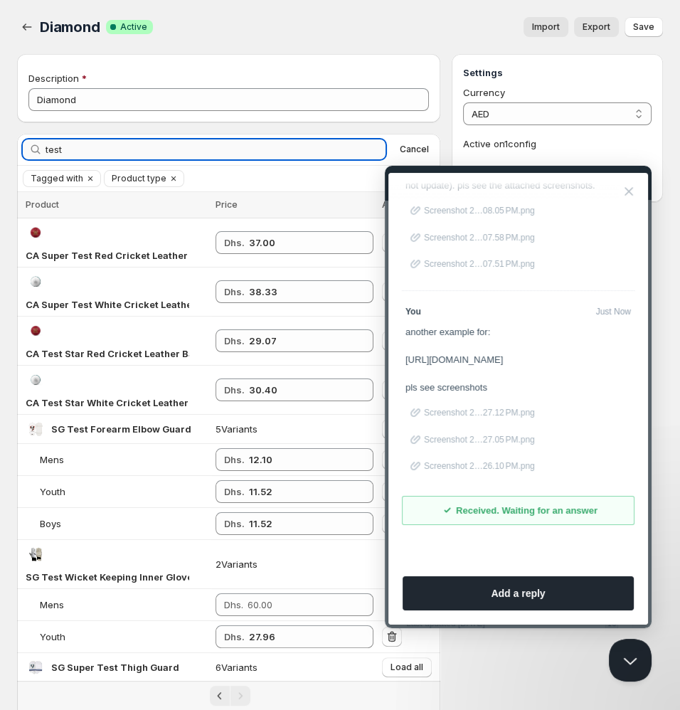
click at [314, 151] on input "test" at bounding box center [216, 149] width 340 height 20
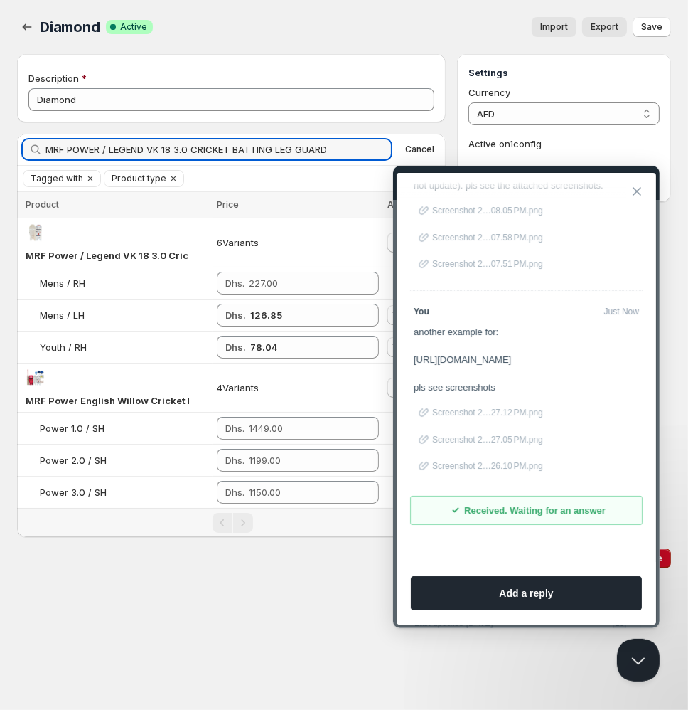
type input "MRF POWER / LEGEND VK 18 3.0 CRICKET BATTING LEG GUARD"
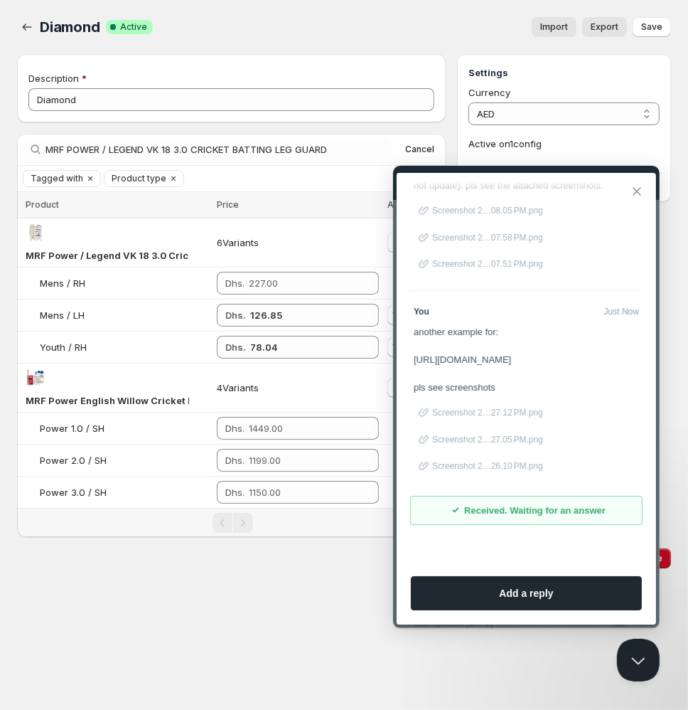
click at [637, 192] on button "Close" at bounding box center [636, 190] width 23 height 23
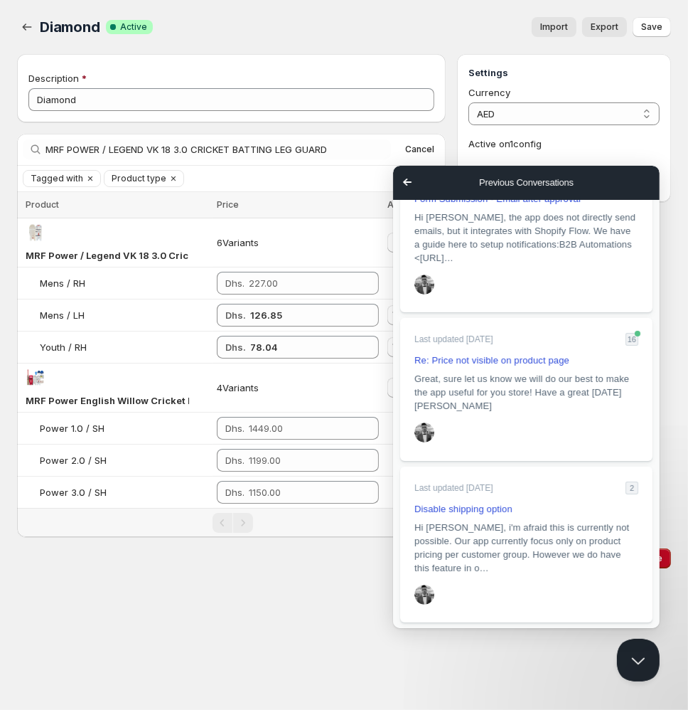
scroll to position [358, 0]
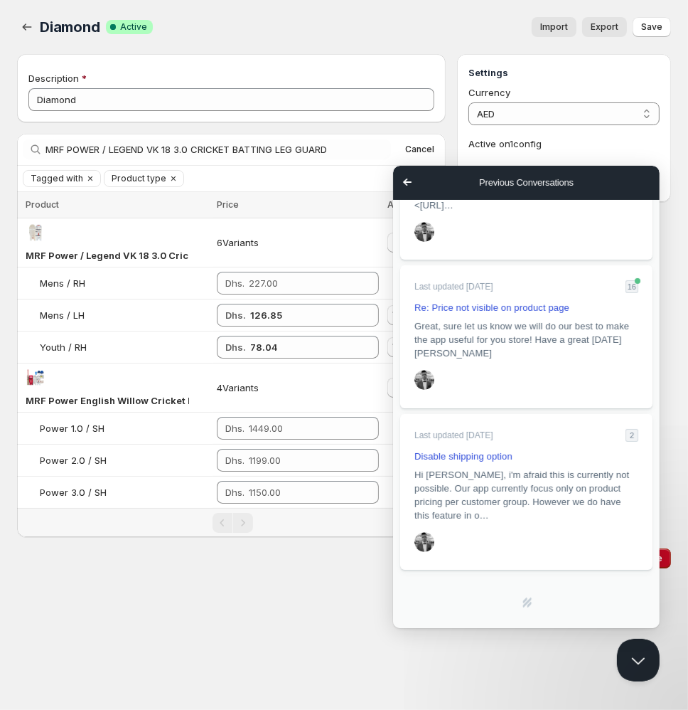
click at [403, 184] on span "Go back" at bounding box center [406, 181] width 17 height 17
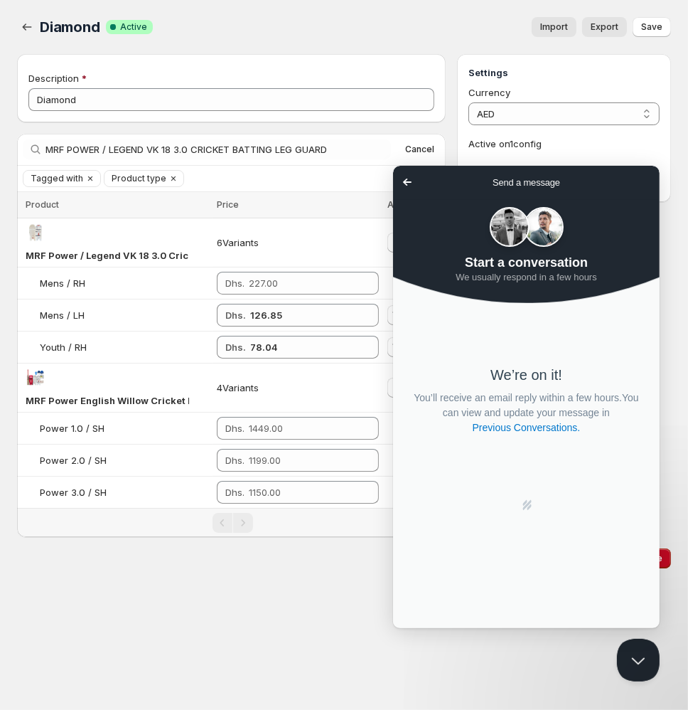
scroll to position [0, 0]
click at [496, 425] on link "Previous Conversations ." at bounding box center [526, 427] width 111 height 15
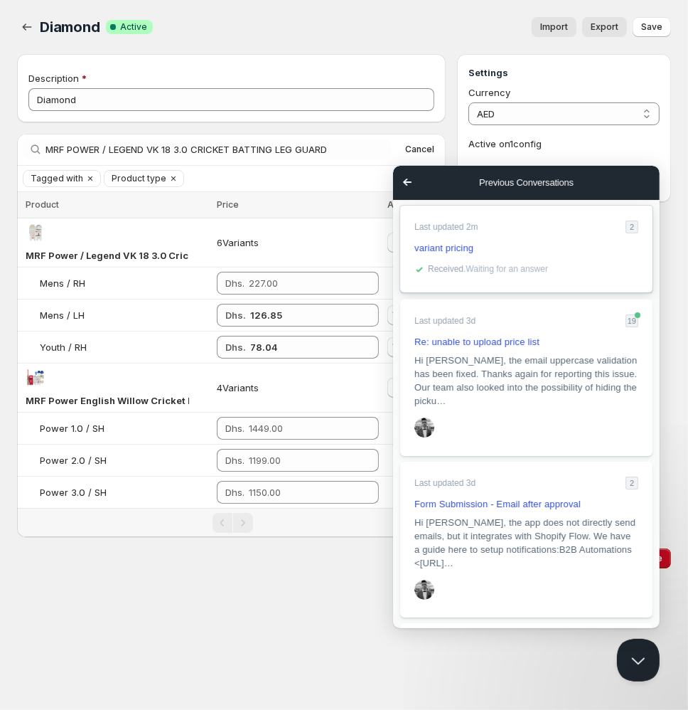
click at [506, 254] on div "variant pricing" at bounding box center [526, 247] width 224 height 14
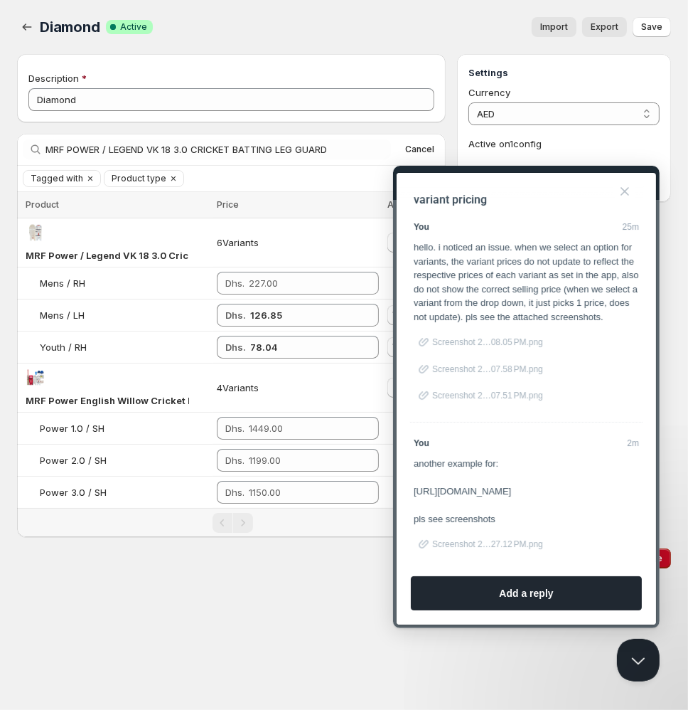
scroll to position [156, 0]
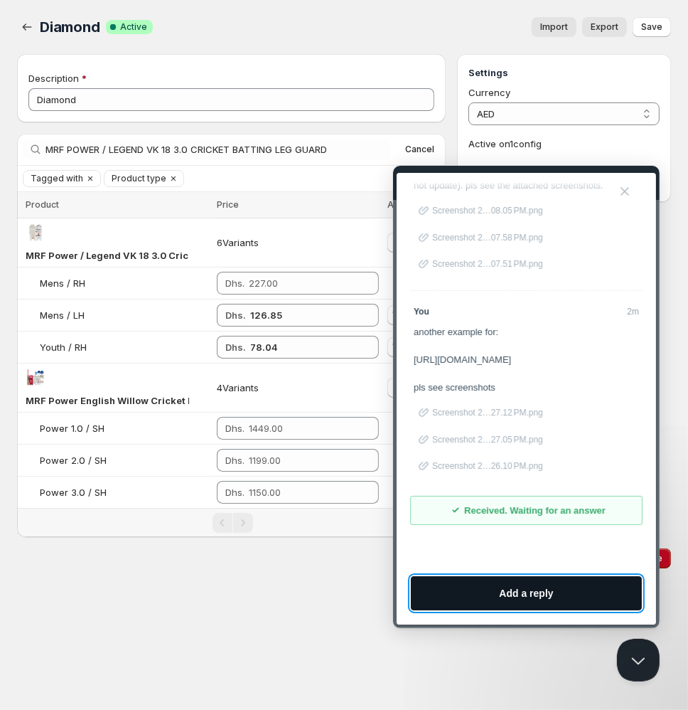
click at [483, 602] on button "Add a reply" at bounding box center [525, 592] width 231 height 34
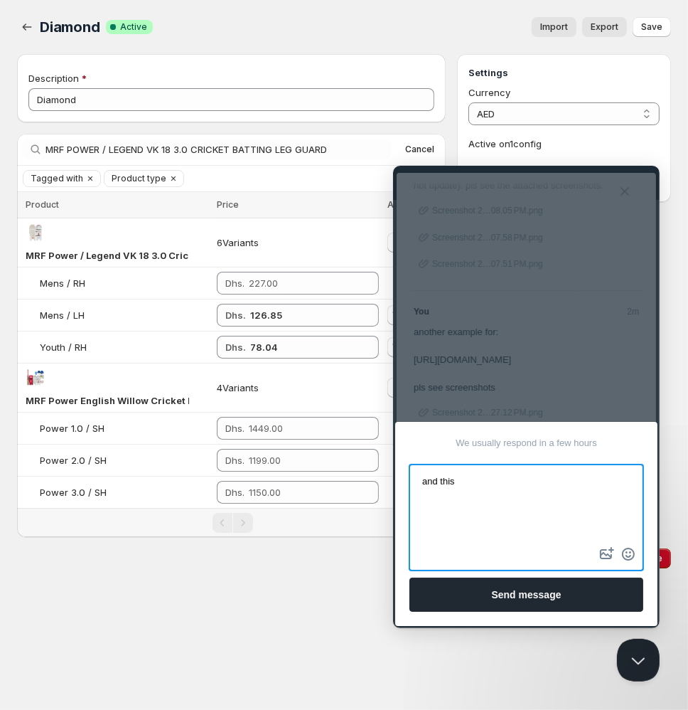
click at [504, 482] on textarea "and this" at bounding box center [525, 504] width 231 height 78
paste textarea "[URL][DOMAIN_NAME]"
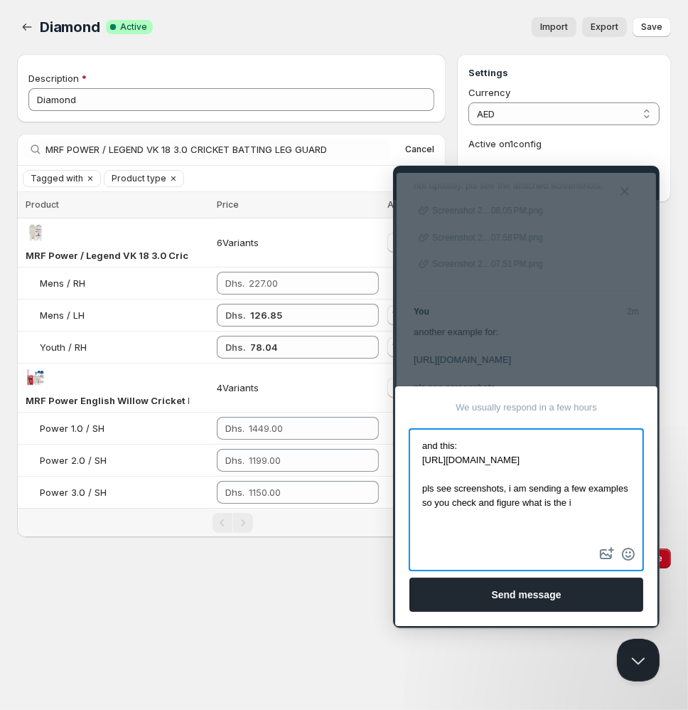
scroll to position [8, 0]
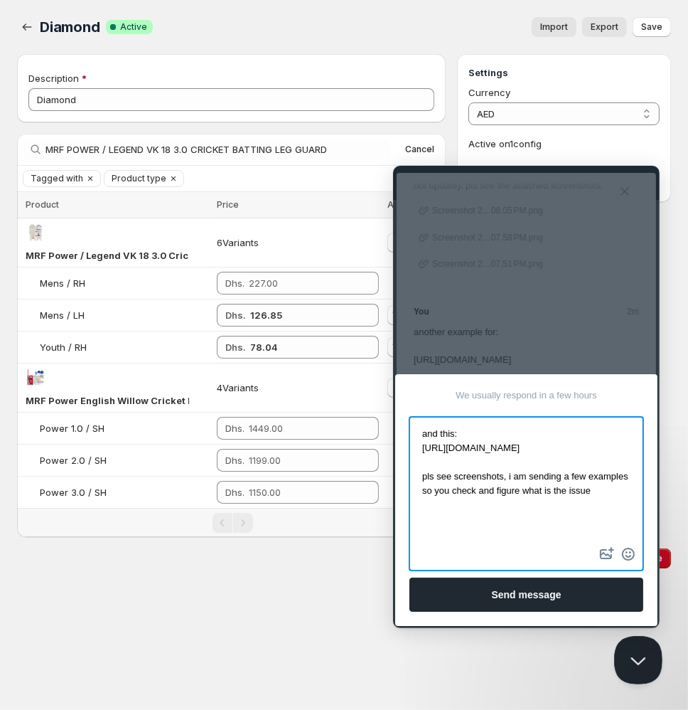
type textarea "and this: [URL][DOMAIN_NAME] pls see screenshots, i am sending a few examples s…"
click at [643, 667] on button "Close Beacon popover" at bounding box center [635, 657] width 43 height 43
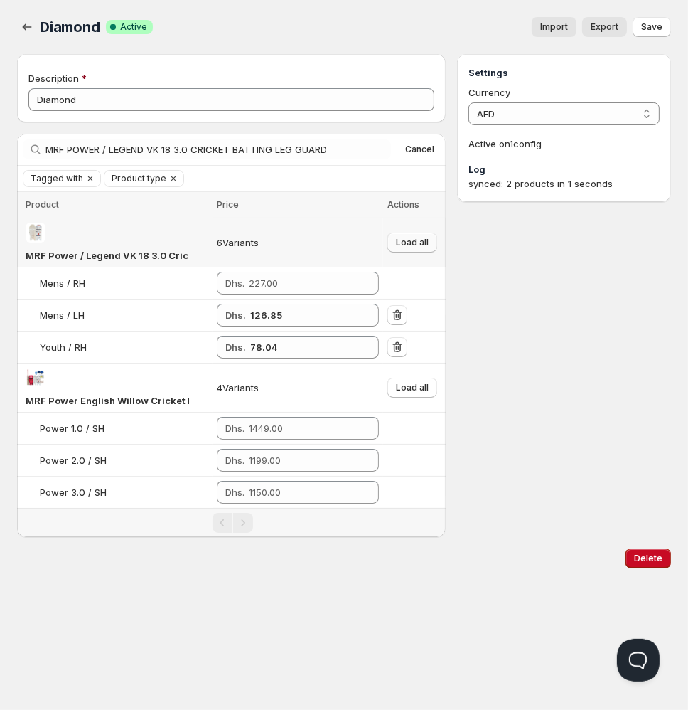
click at [415, 252] on button "Load all" at bounding box center [413, 243] width 50 height 20
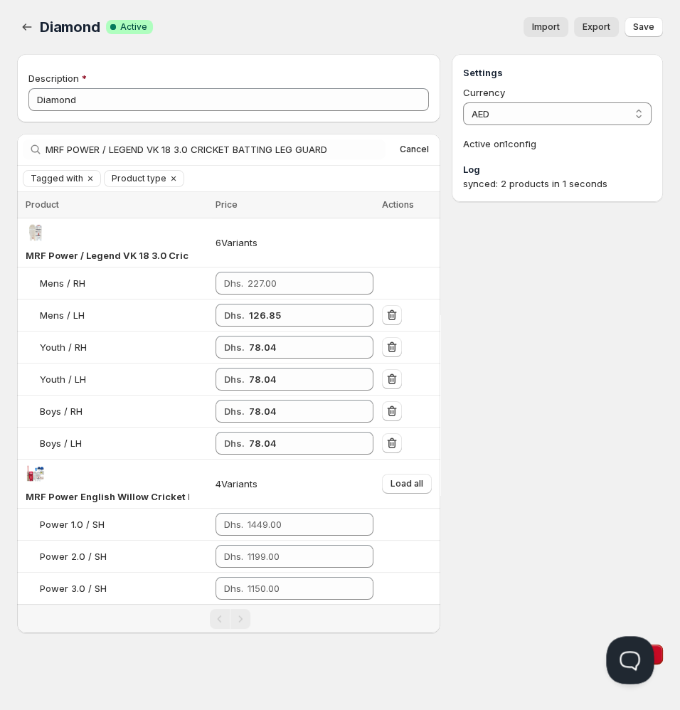
click at [627, 667] on button "Open Beacon popover" at bounding box center [627, 657] width 43 height 43
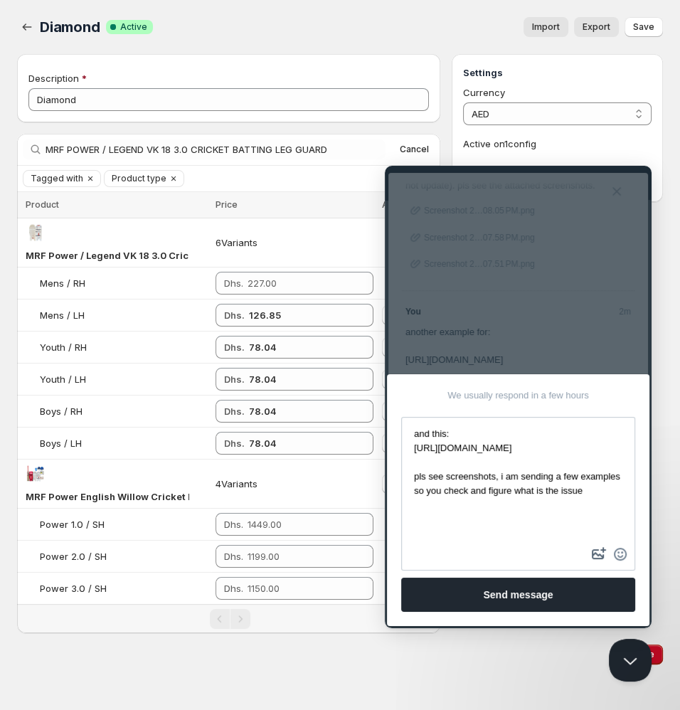
click at [598, 550] on button "image-plus" at bounding box center [598, 554] width 21 height 23
type input "C:\fakepath\Screenshot [DATE] 5.34.58 PM.png"
click at [594, 555] on button "image-plus" at bounding box center [598, 554] width 21 height 23
type input "C:\fakepath\Screenshot [DATE] 5.36.54 PM.png"
click at [599, 558] on button "image-plus" at bounding box center [598, 554] width 21 height 23
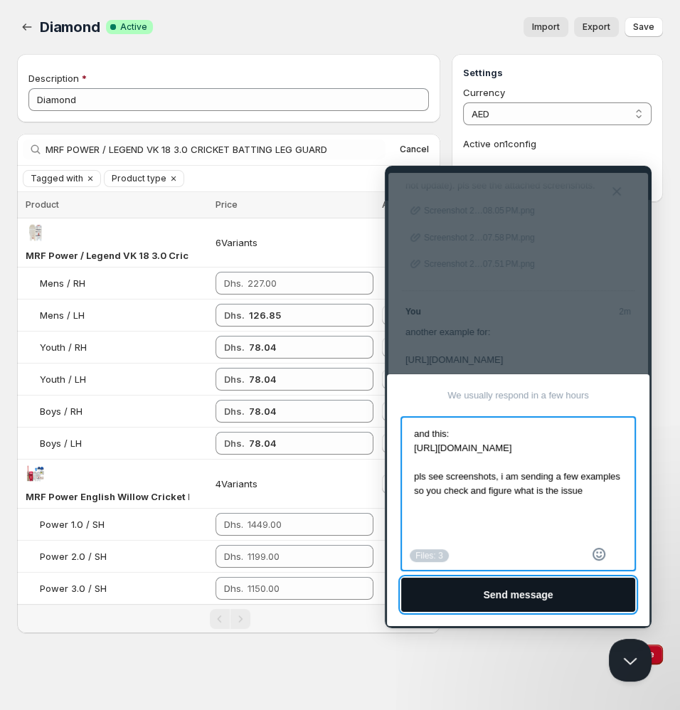
click at [515, 597] on button "Send message" at bounding box center [518, 594] width 234 height 34
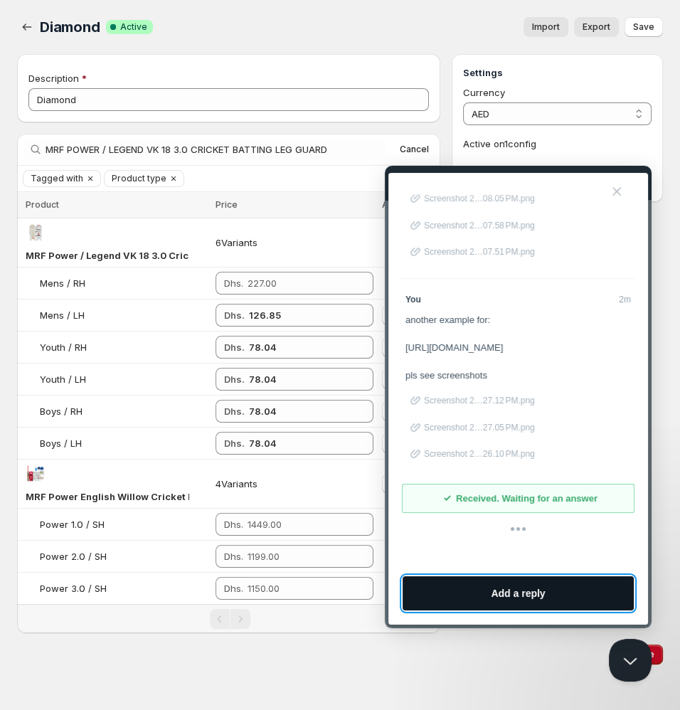
scroll to position [402, 0]
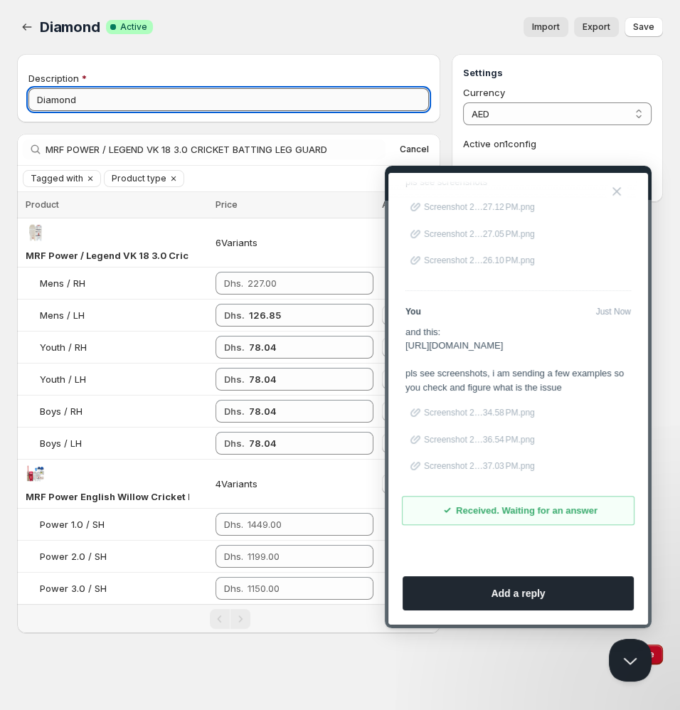
click at [146, 100] on input "Diamond" at bounding box center [228, 99] width 400 height 23
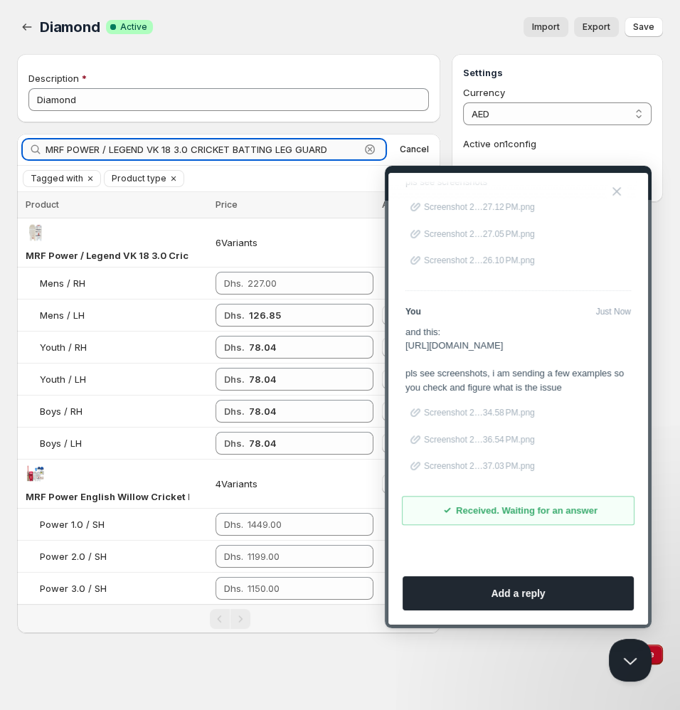
click at [174, 149] on input "MRF POWER / LEGEND VK 18 3.0 CRICKET BATTING LEG GUARD" at bounding box center [203, 149] width 314 height 20
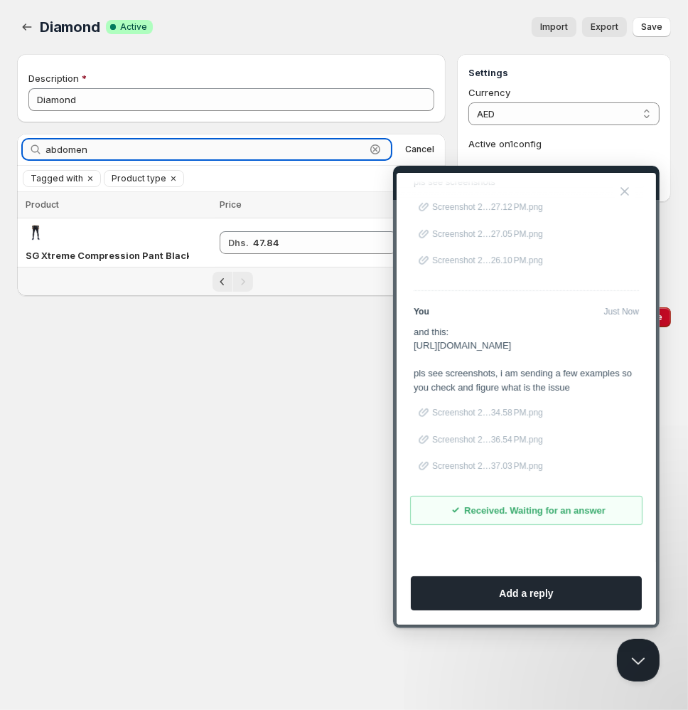
click at [347, 154] on input "abdomen" at bounding box center [206, 149] width 320 height 20
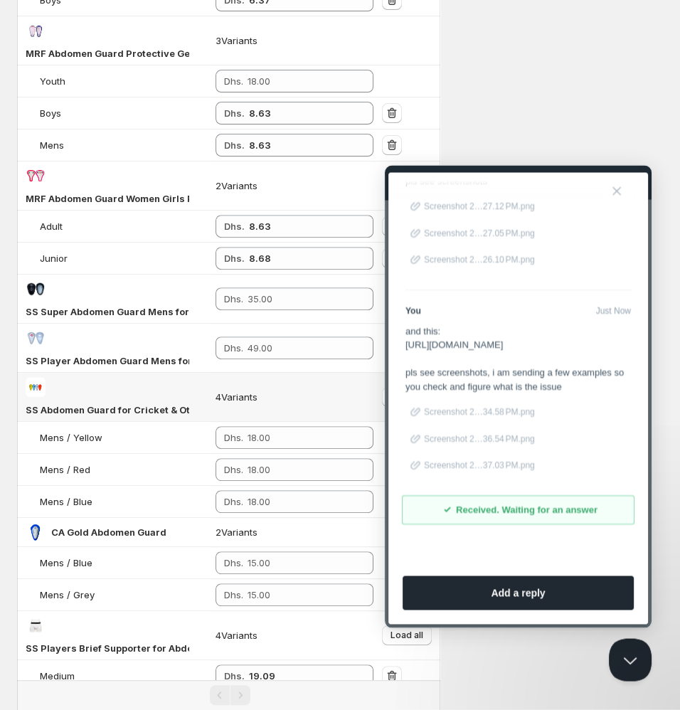
scroll to position [500, 0]
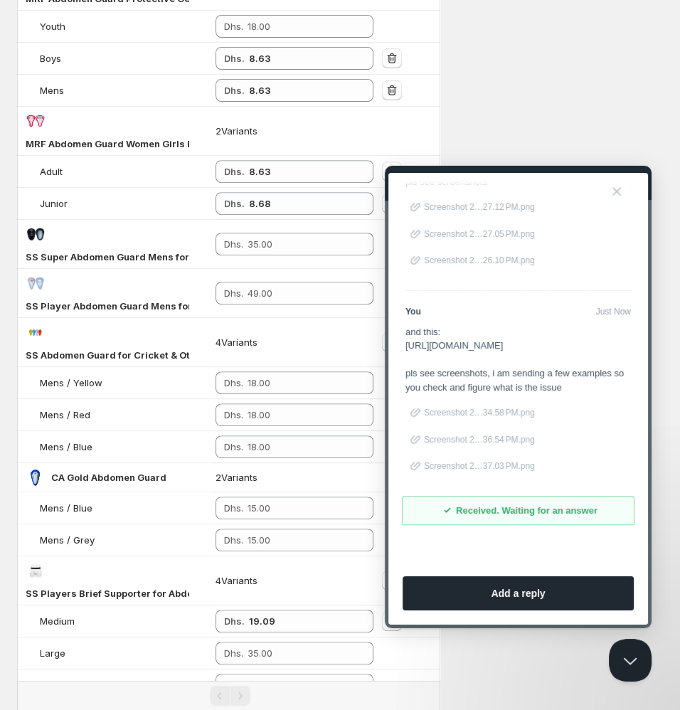
type input "abdomen guard"
